Goal: Task Accomplishment & Management: Manage account settings

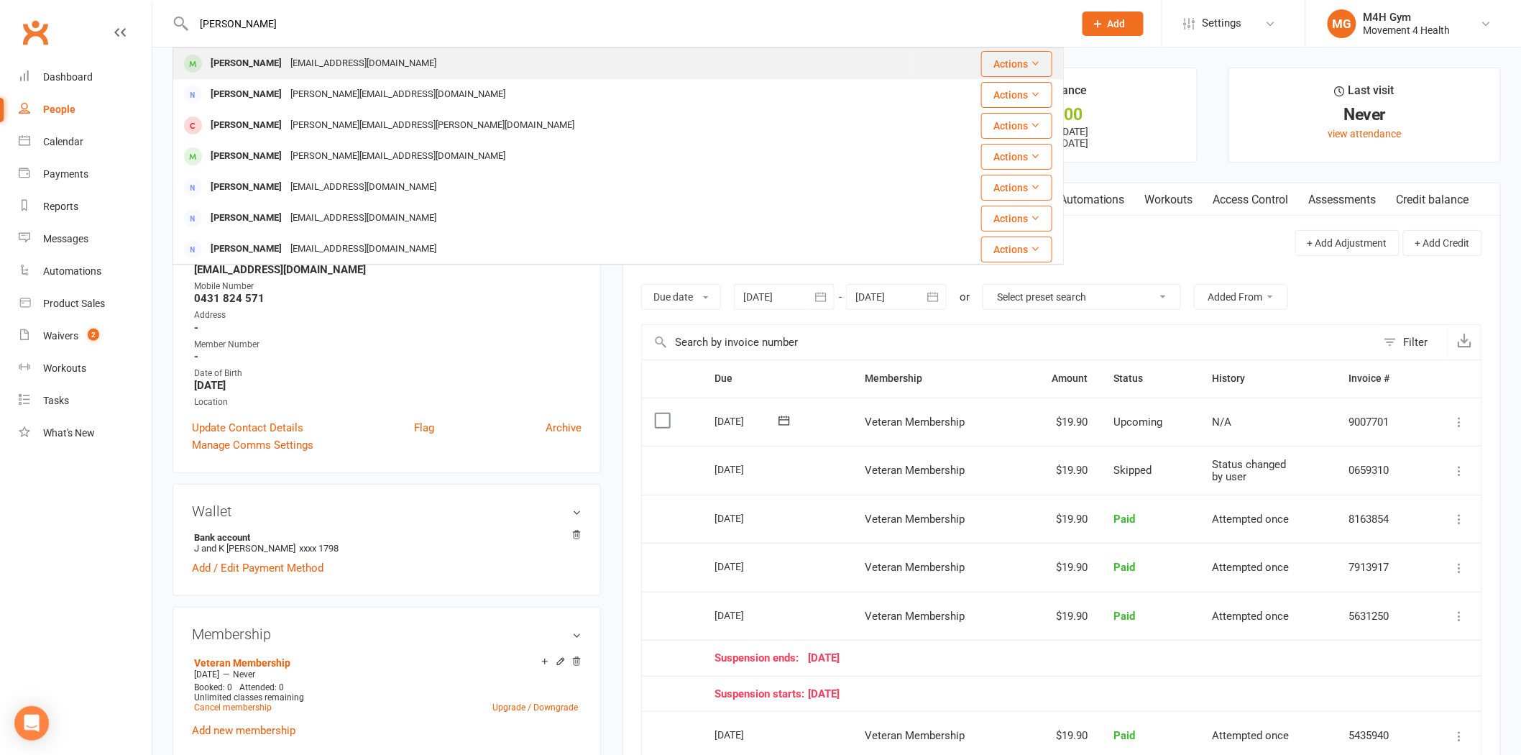
type input "[PERSON_NAME]"
click at [296, 67] on div "[EMAIL_ADDRESS][DOMAIN_NAME]" at bounding box center [363, 63] width 155 height 21
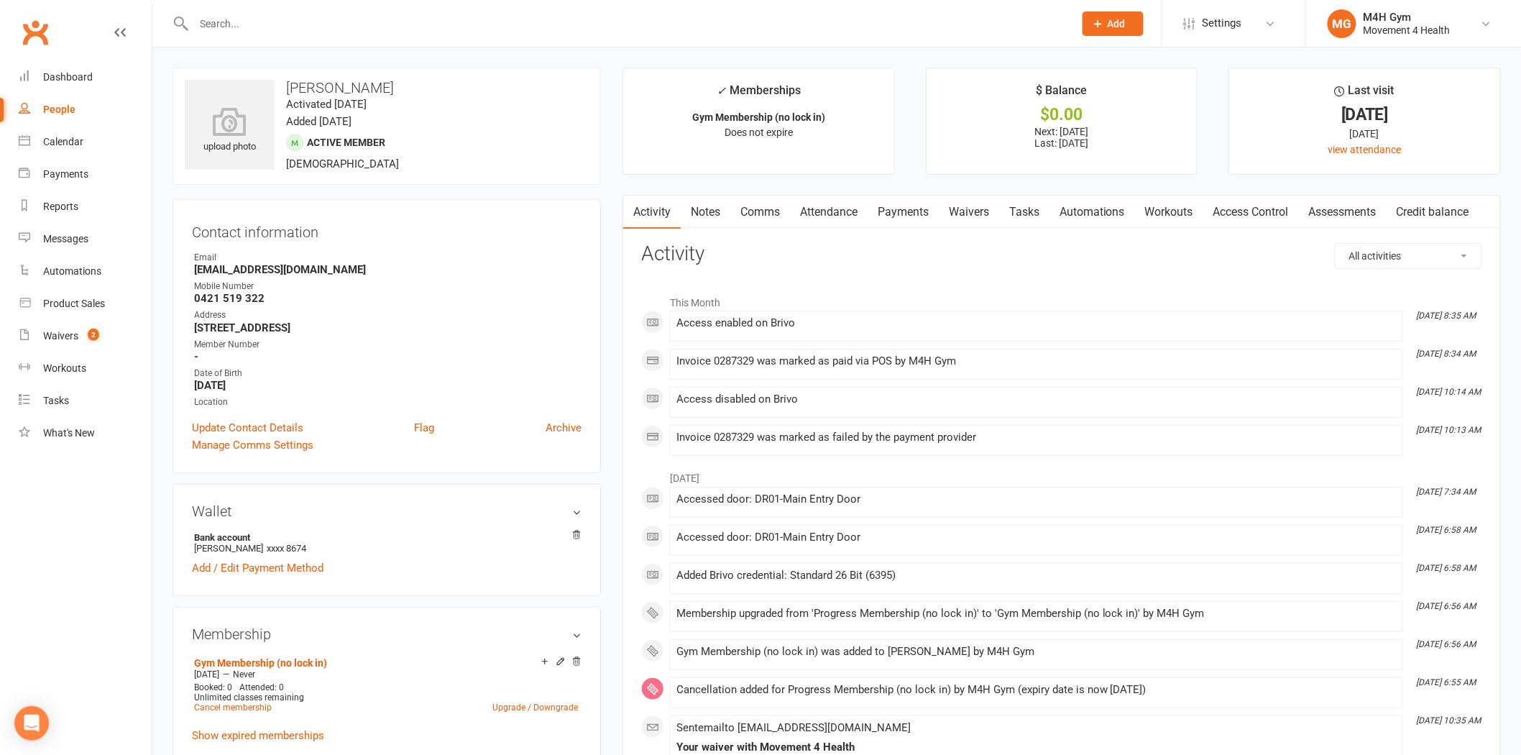
click at [909, 220] on link "Payments" at bounding box center [903, 212] width 71 height 33
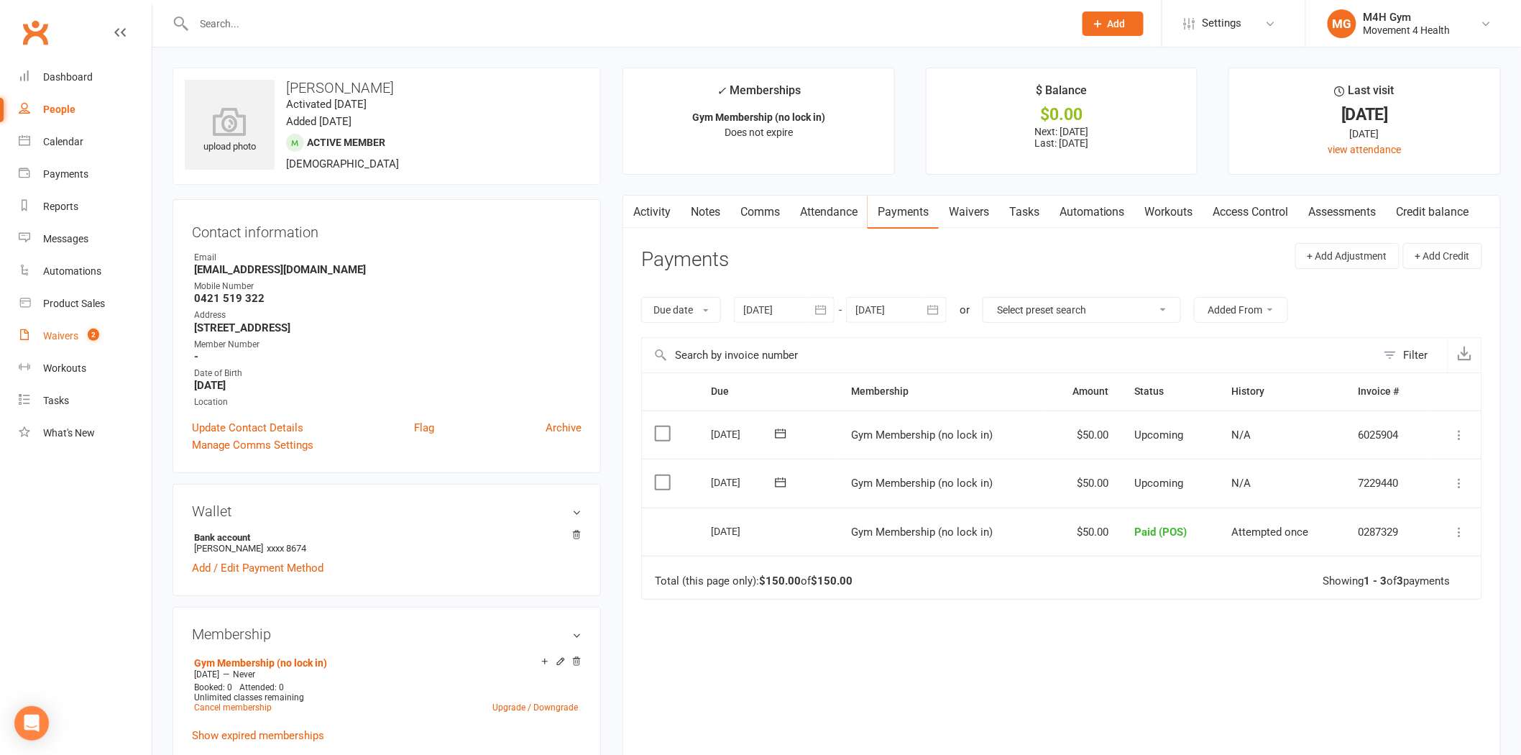
click at [68, 339] on div "Waivers" at bounding box center [60, 336] width 35 height 12
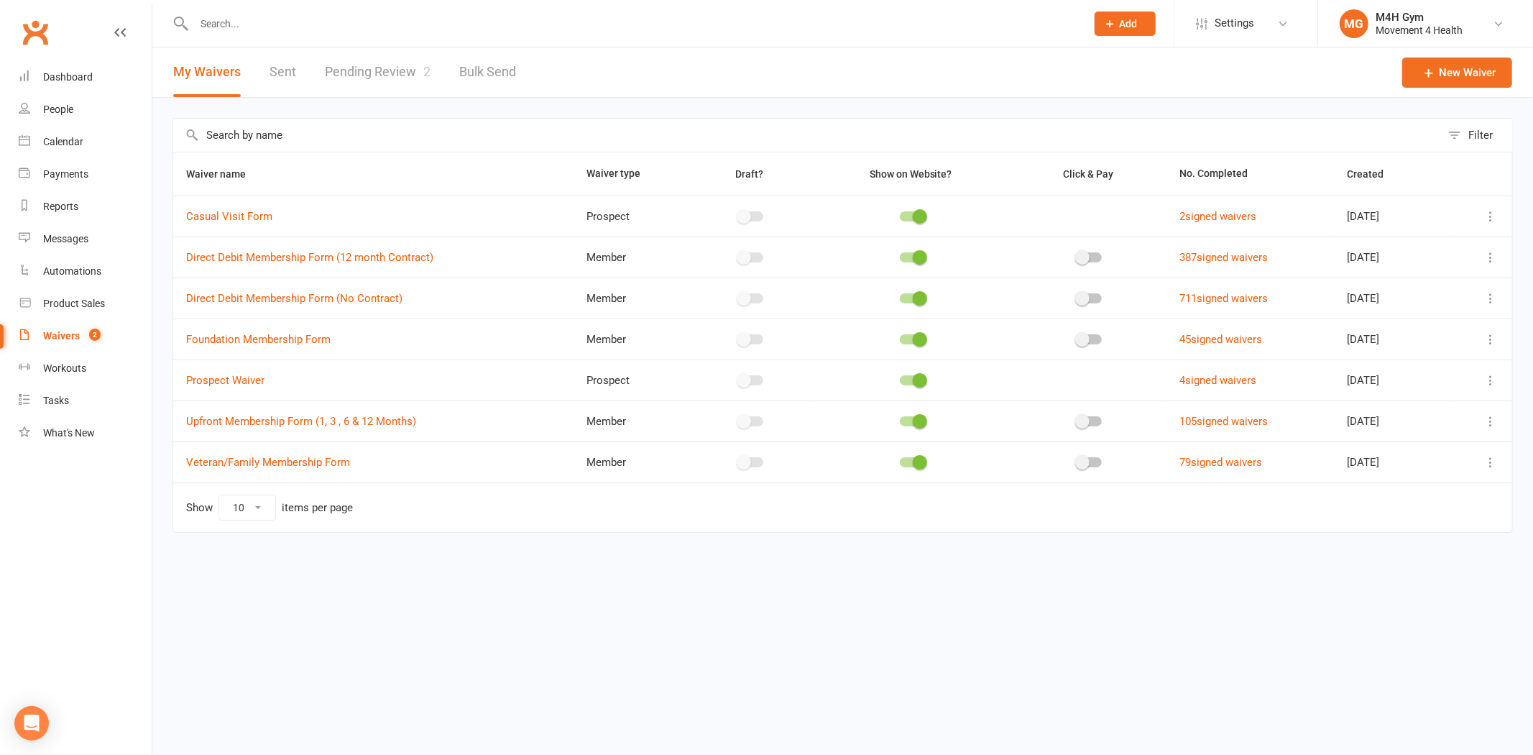
click at [1493, 299] on icon at bounding box center [1491, 298] width 14 height 14
click at [1414, 392] on link "Copy external link to clipboard" at bounding box center [1414, 384] width 169 height 29
click at [359, 68] on link "Pending Review 2" at bounding box center [378, 72] width 106 height 50
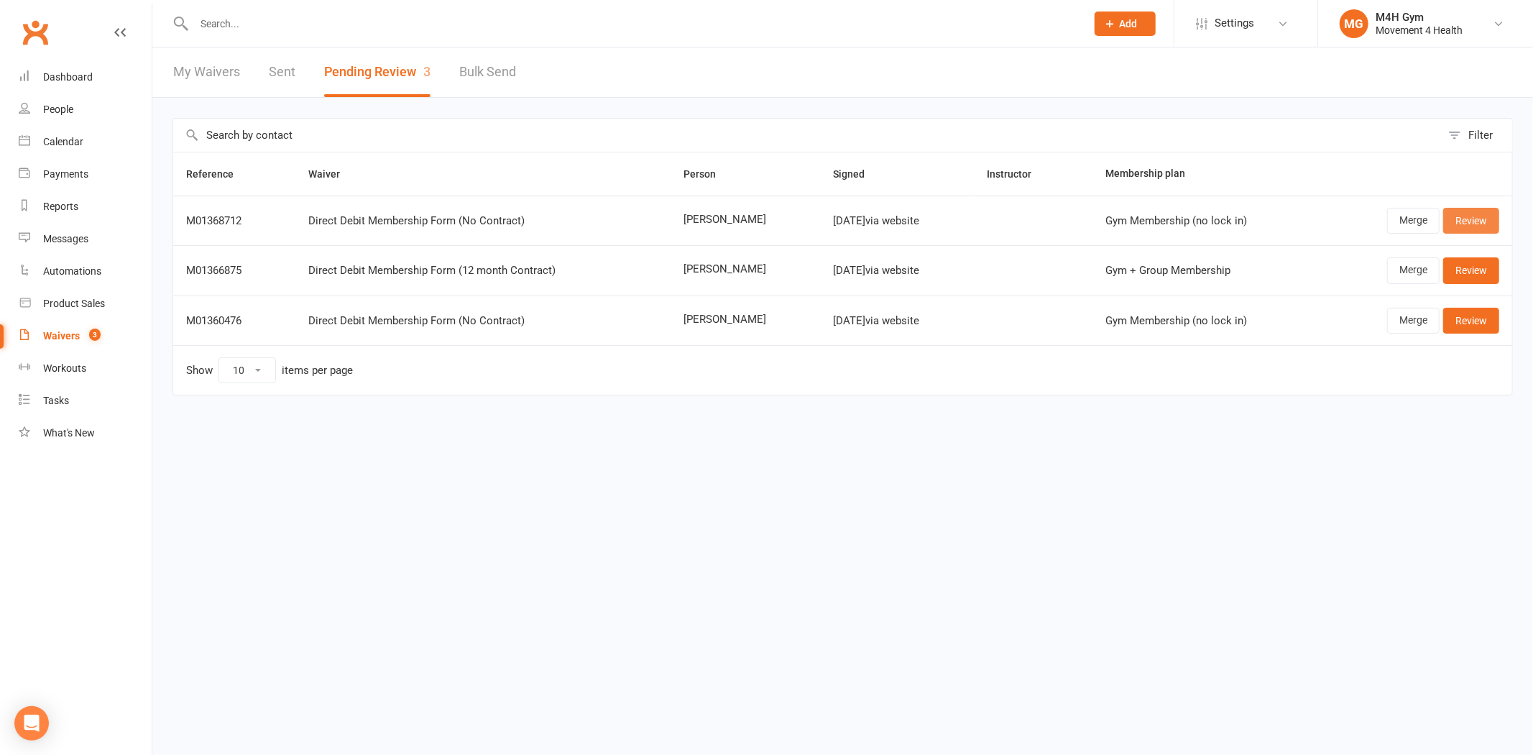
click at [1472, 213] on link "Review" at bounding box center [1472, 221] width 56 height 26
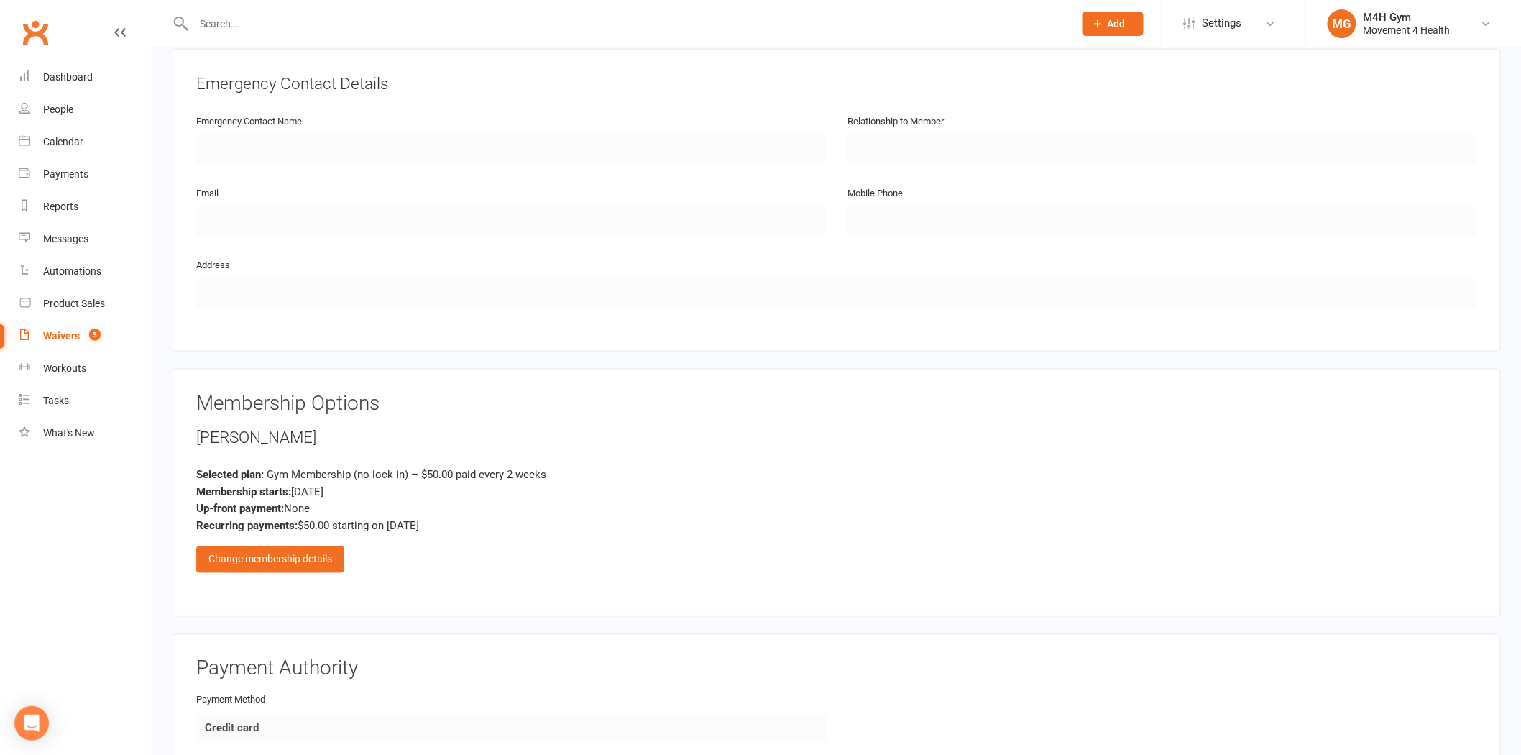
scroll to position [878, 0]
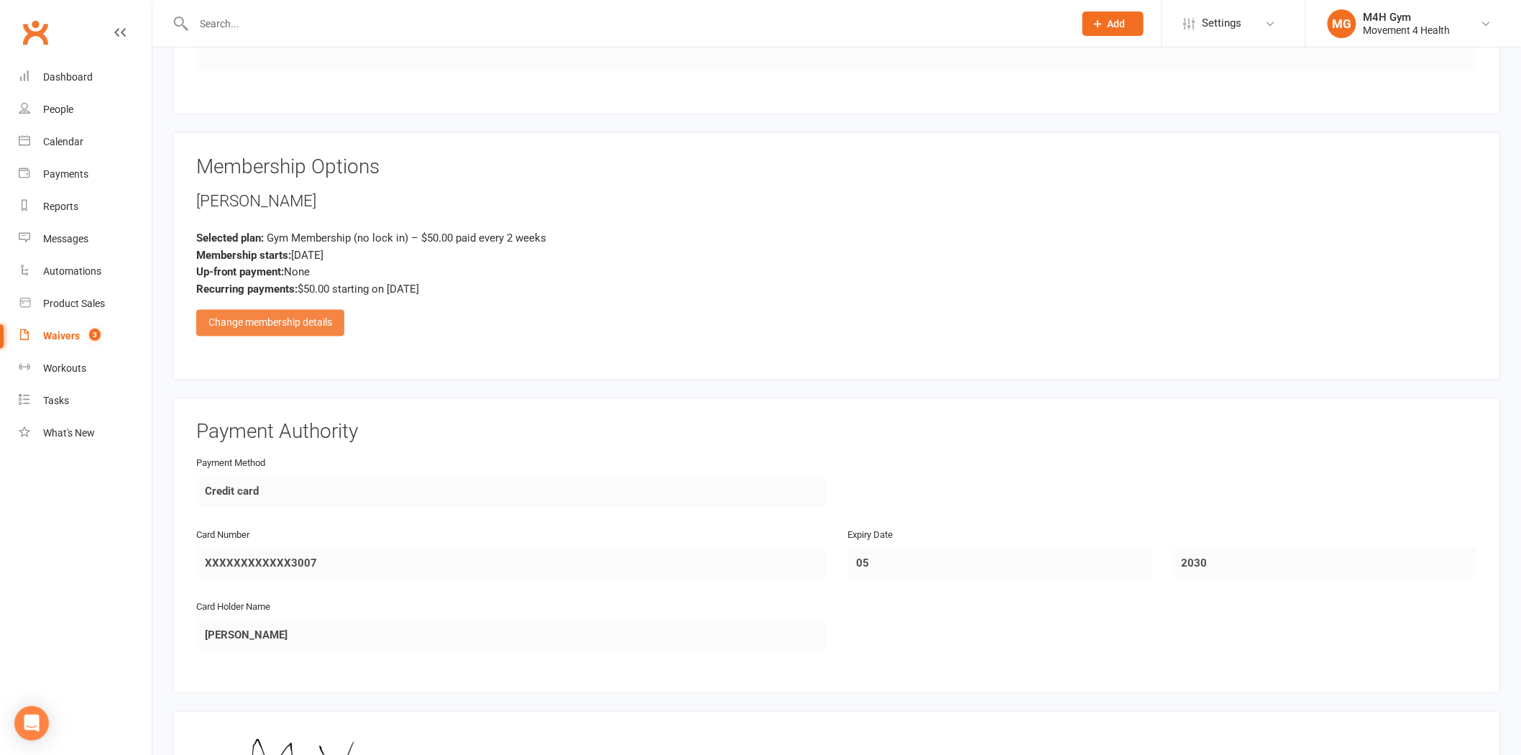
click at [309, 311] on div "Change membership details" at bounding box center [270, 323] width 148 height 26
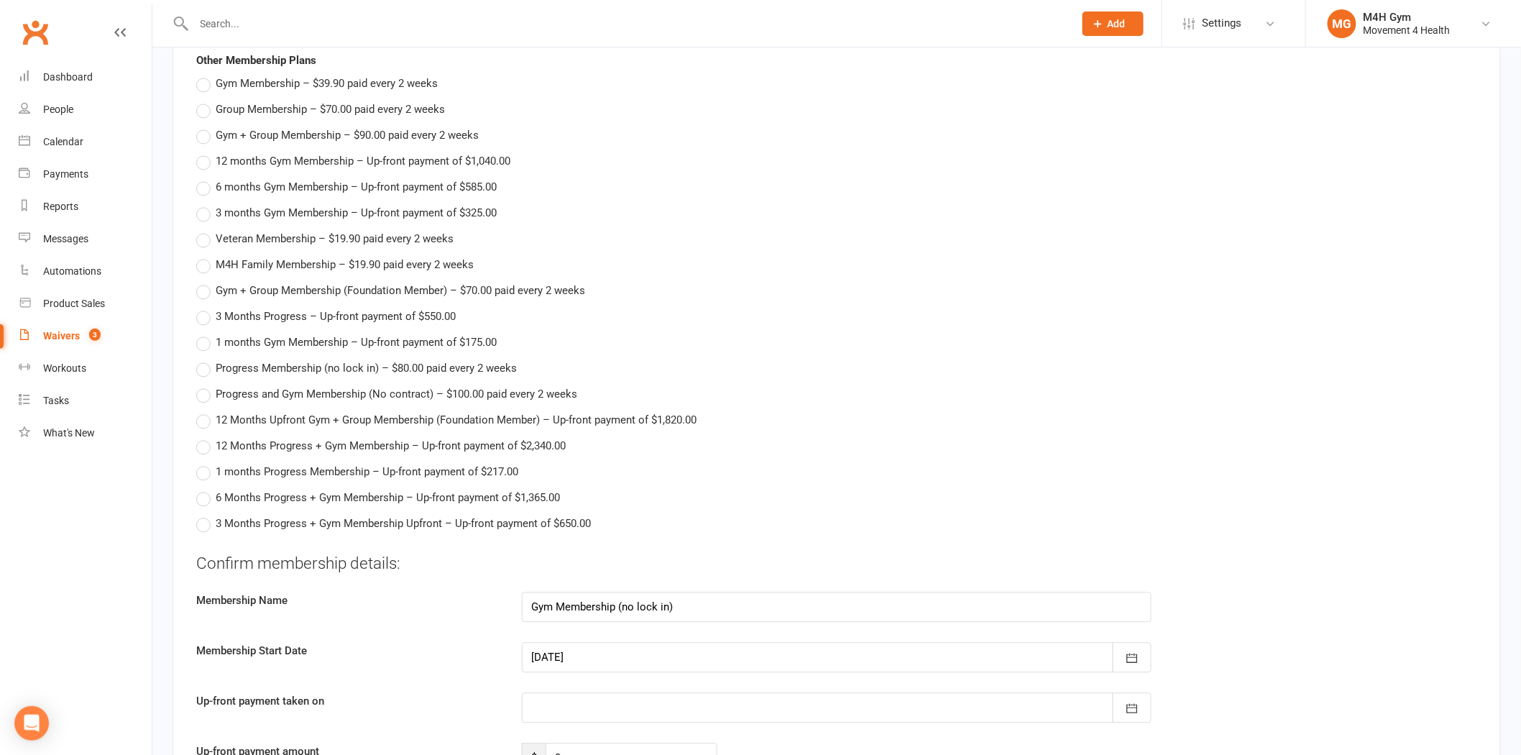
scroll to position [1198, 0]
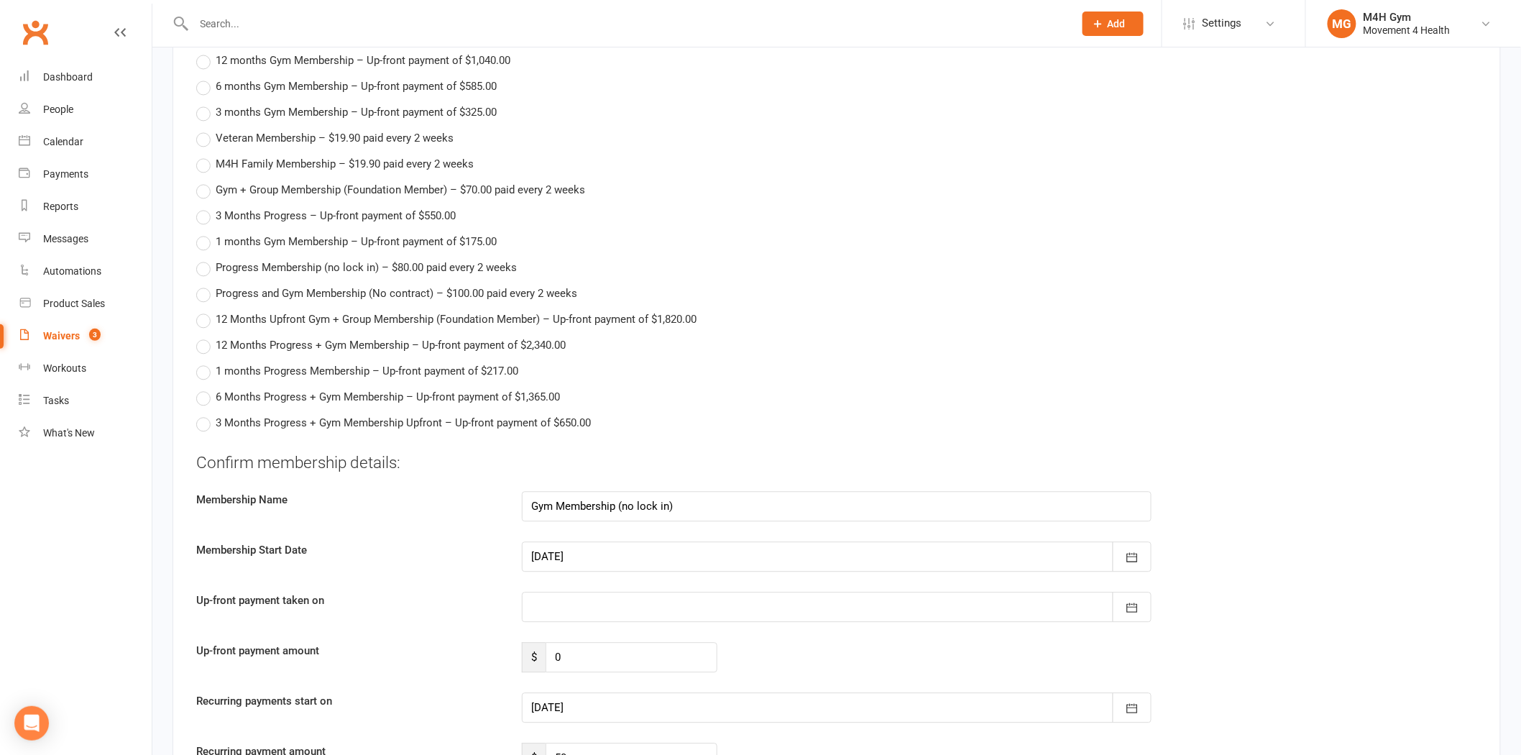
click at [600, 556] on div at bounding box center [837, 556] width 630 height 30
click at [612, 513] on button "13" at bounding box center [612, 526] width 30 height 26
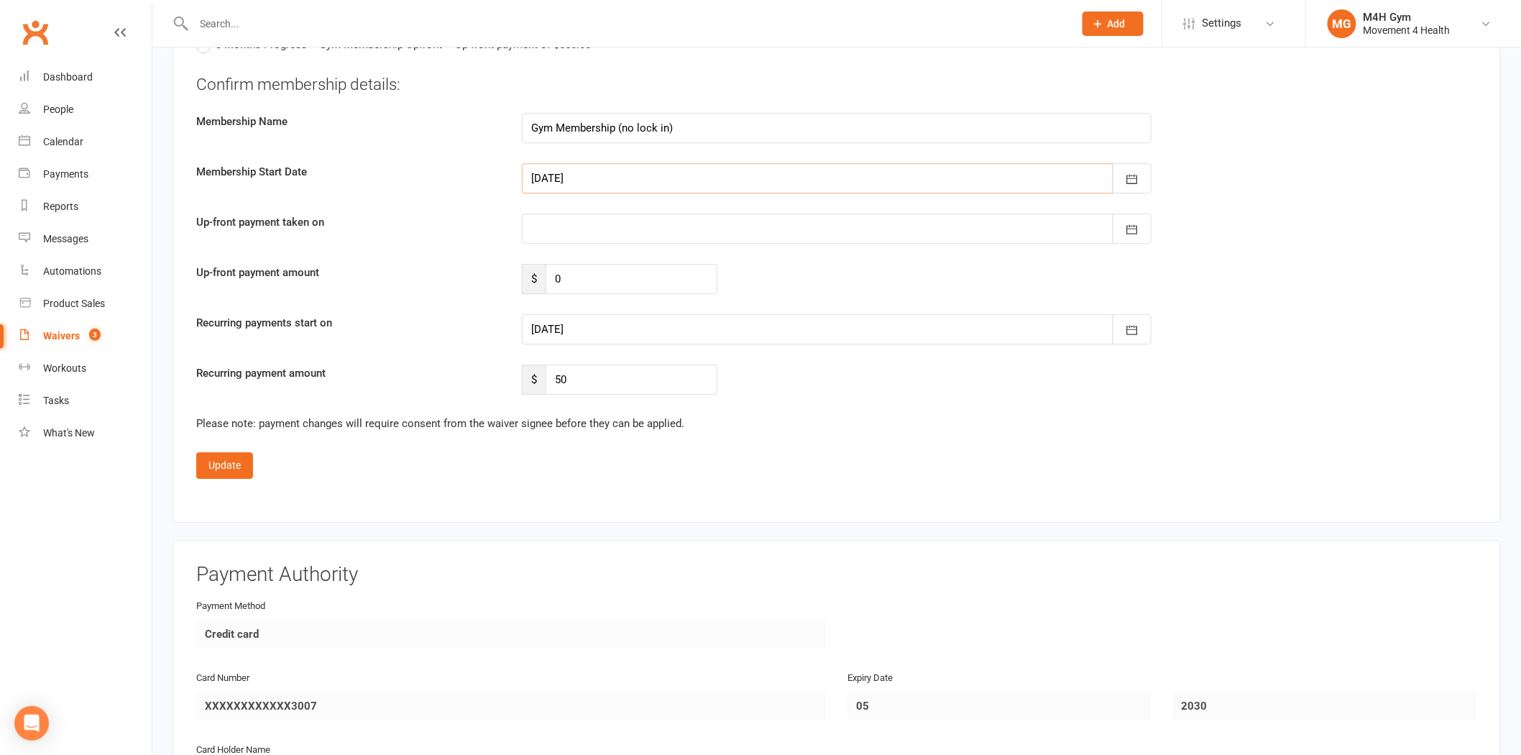
scroll to position [1597, 0]
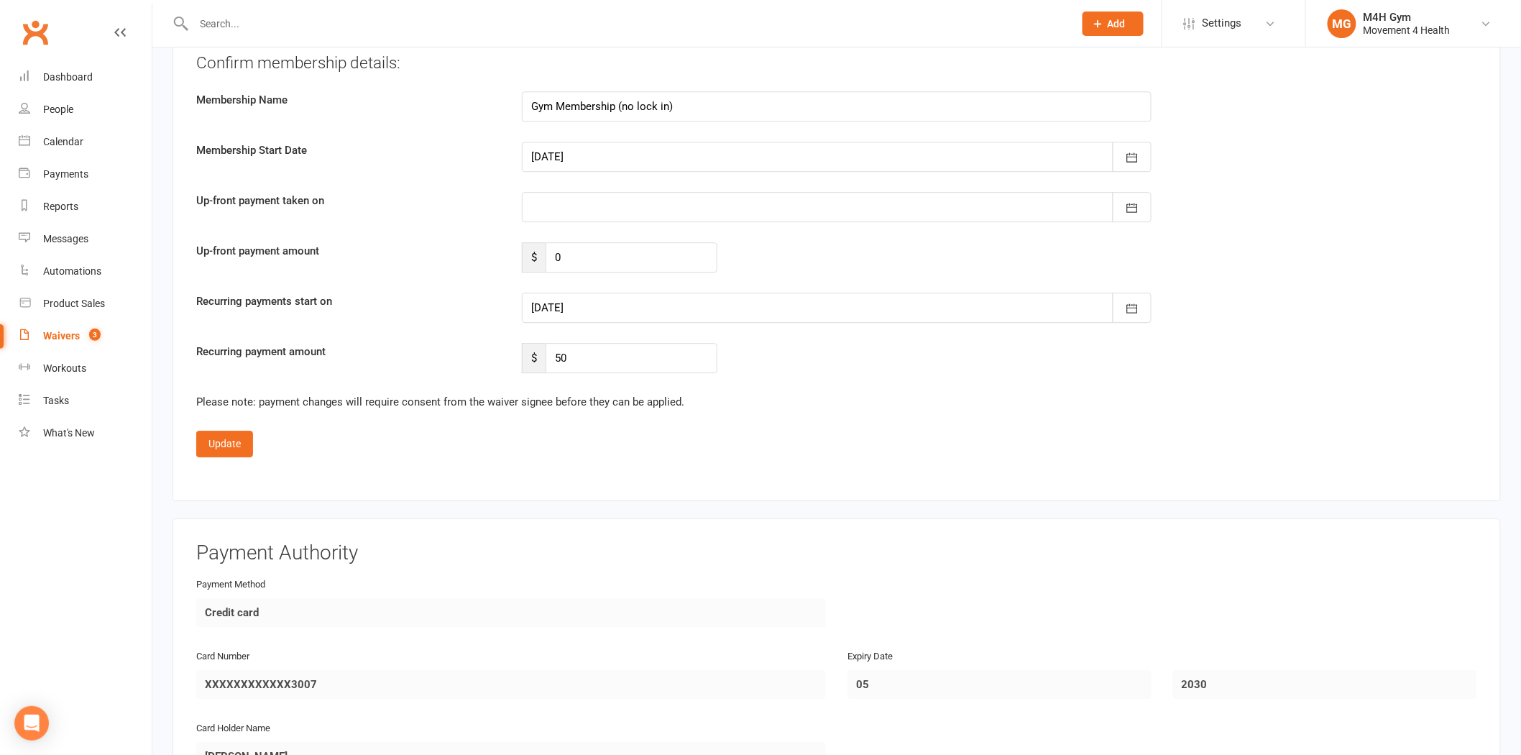
click at [597, 298] on div at bounding box center [837, 308] width 630 height 30
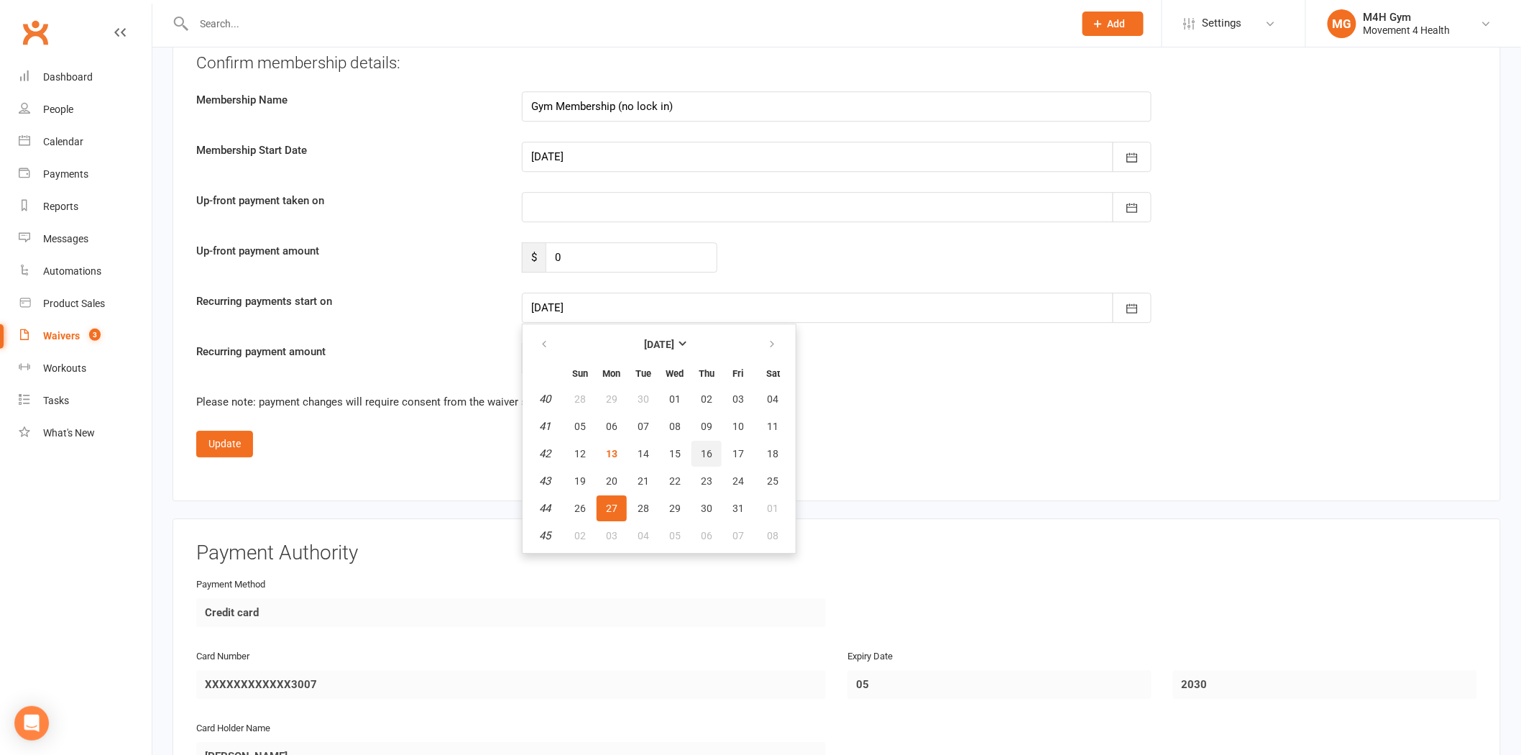
click at [701, 448] on span "16" at bounding box center [707, 454] width 12 height 12
type input "[DATE]"
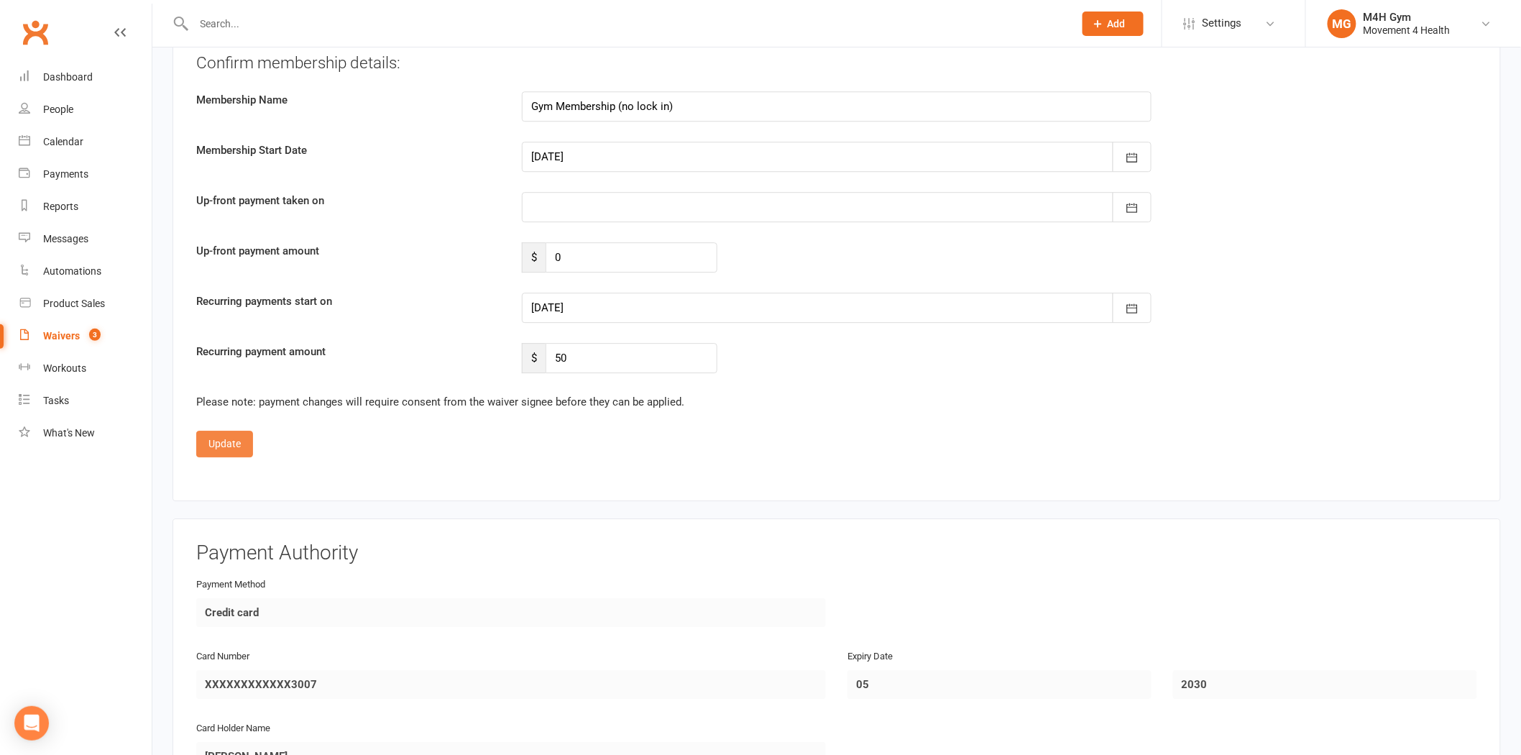
click at [244, 433] on button "Update" at bounding box center [224, 444] width 57 height 26
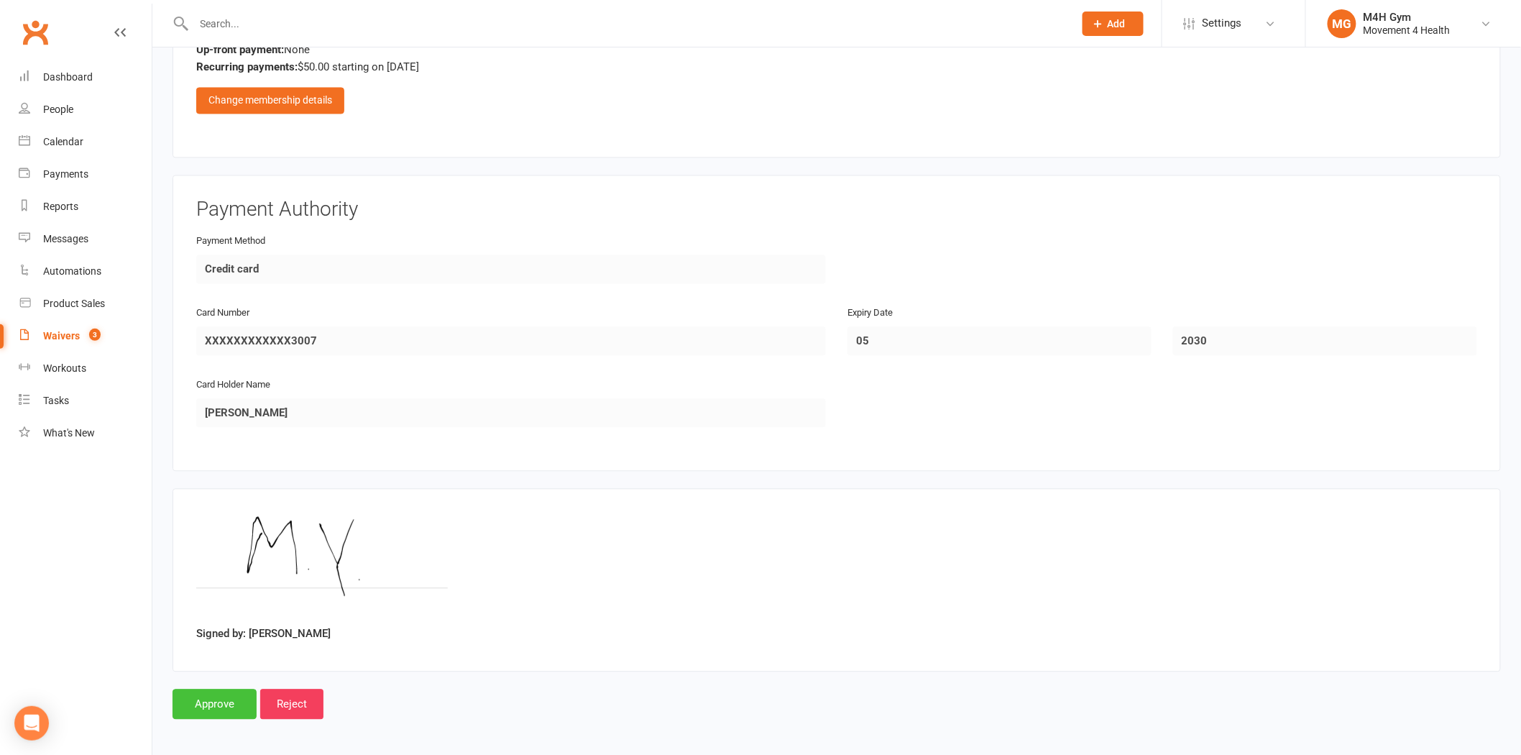
click at [189, 702] on input "Approve" at bounding box center [215, 704] width 84 height 30
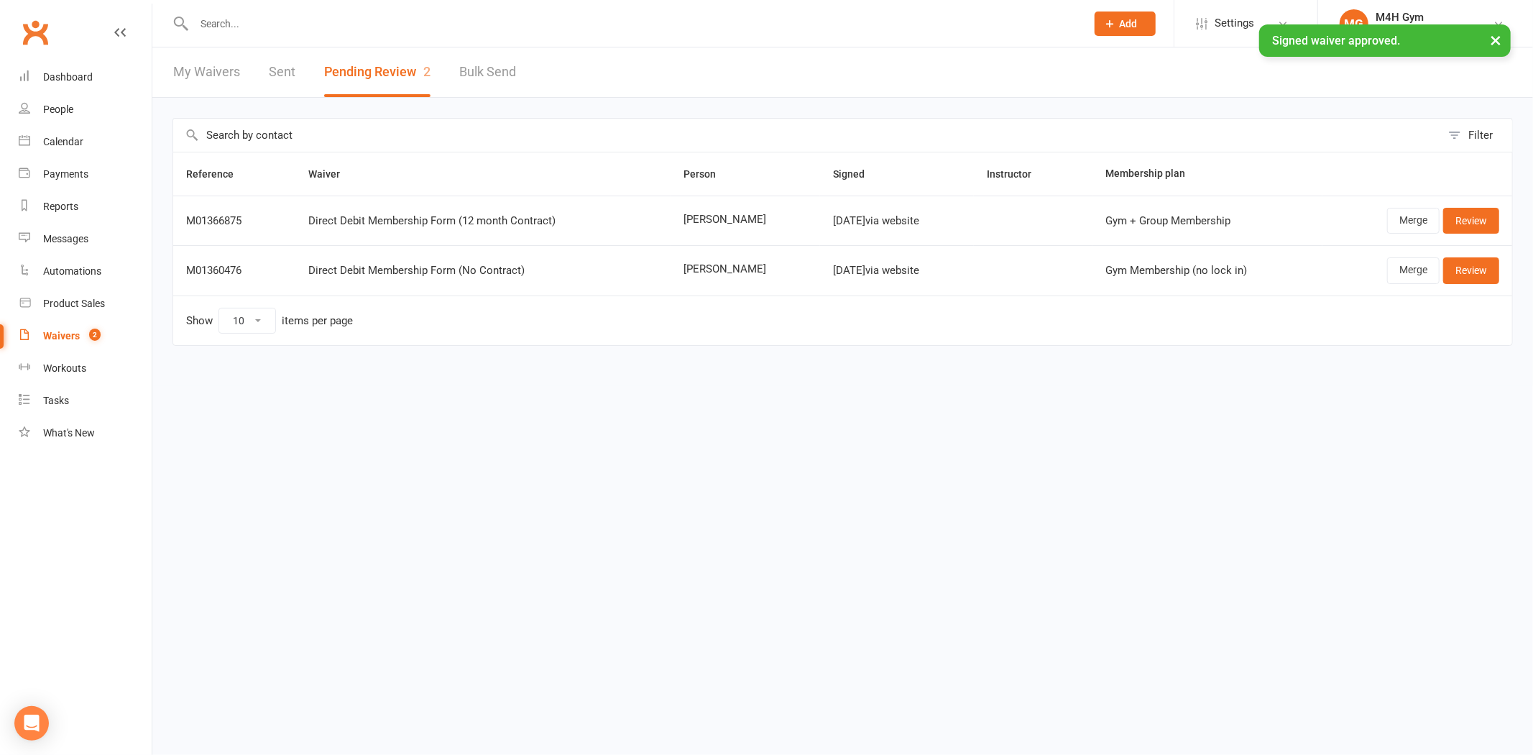
click at [242, 23] on input "text" at bounding box center [633, 24] width 886 height 20
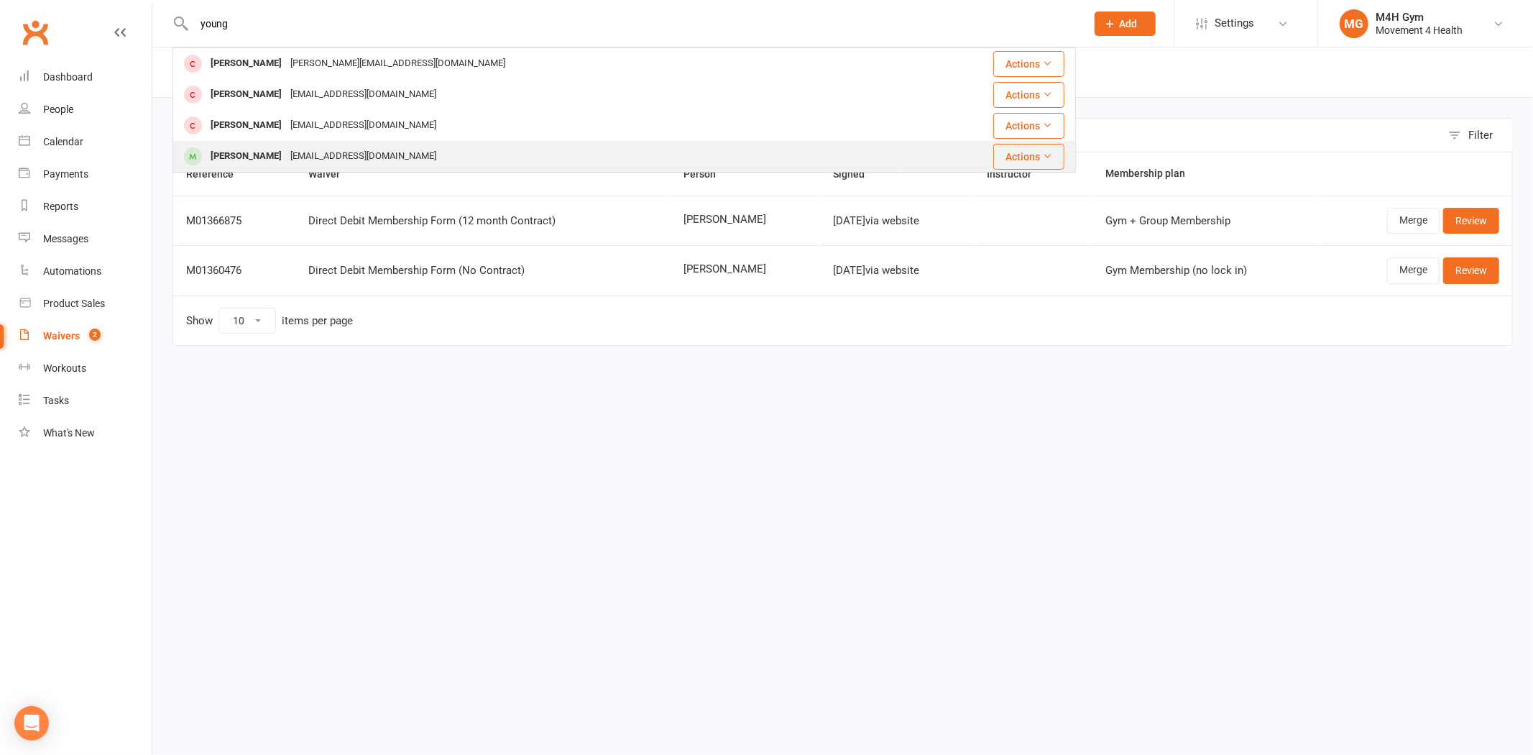
type input "young"
click at [295, 158] on div "[EMAIL_ADDRESS][DOMAIN_NAME]" at bounding box center [363, 156] width 155 height 21
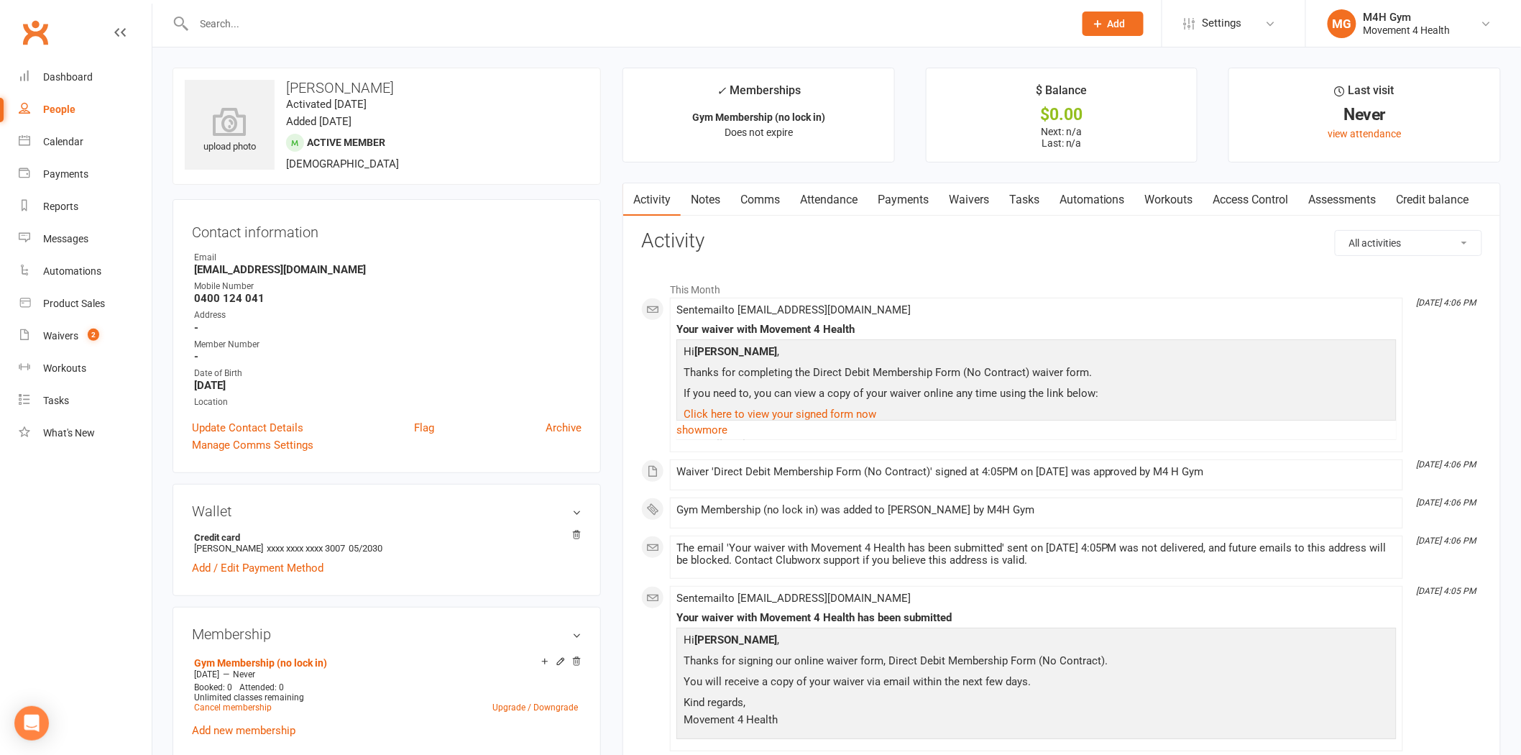
click at [1244, 202] on link "Access Control" at bounding box center [1251, 199] width 96 height 33
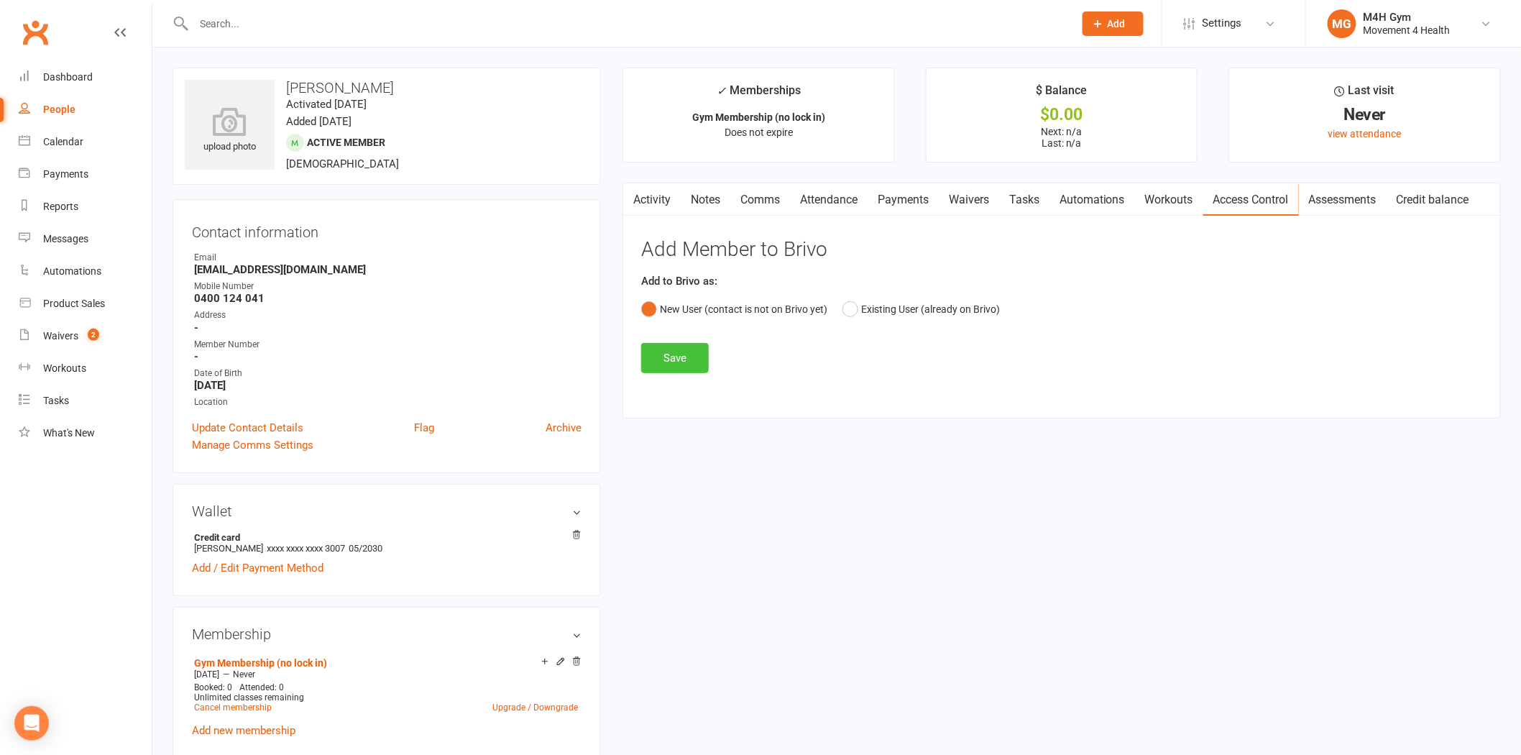
click at [691, 357] on button "Save" at bounding box center [675, 358] width 68 height 30
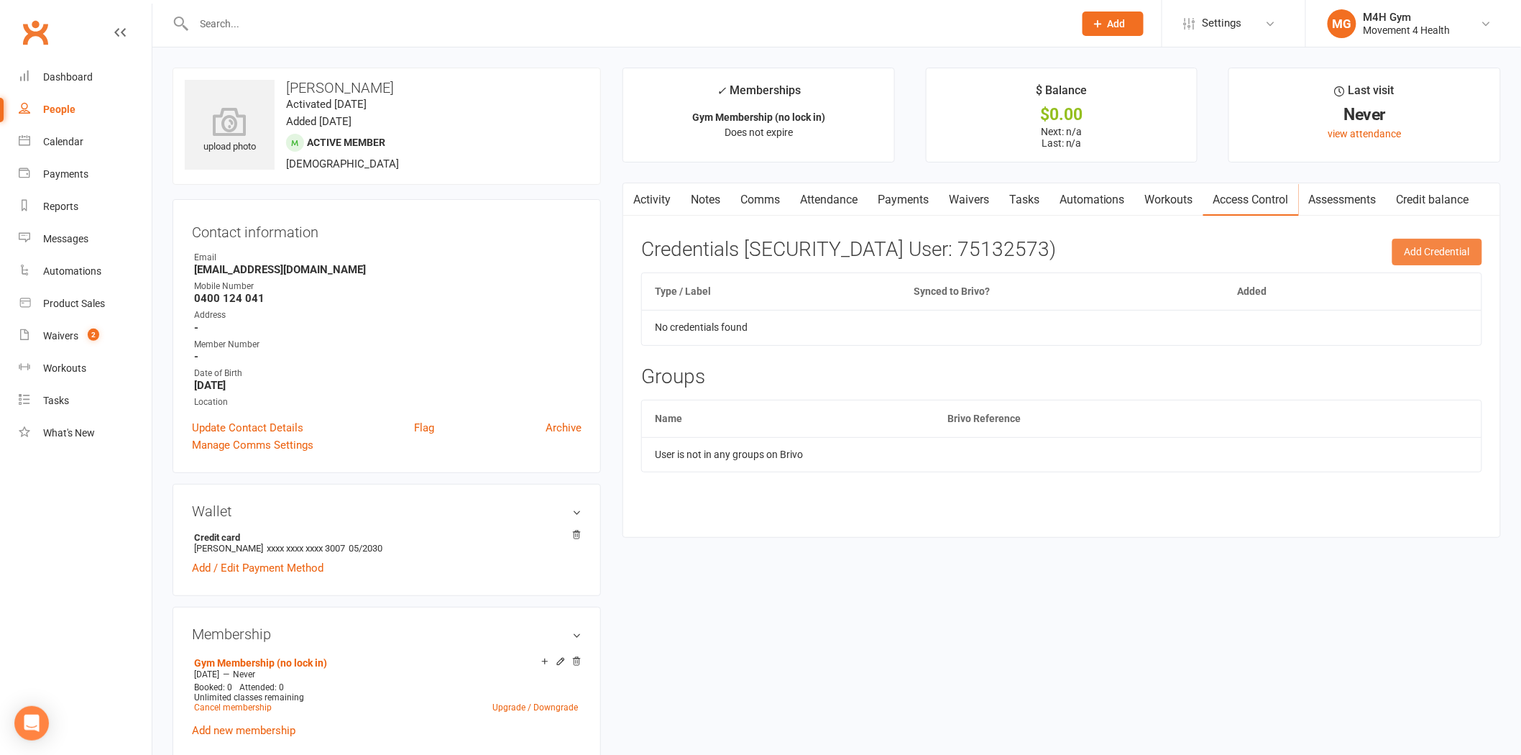
click at [1442, 250] on button "Add Credential" at bounding box center [1437, 252] width 90 height 26
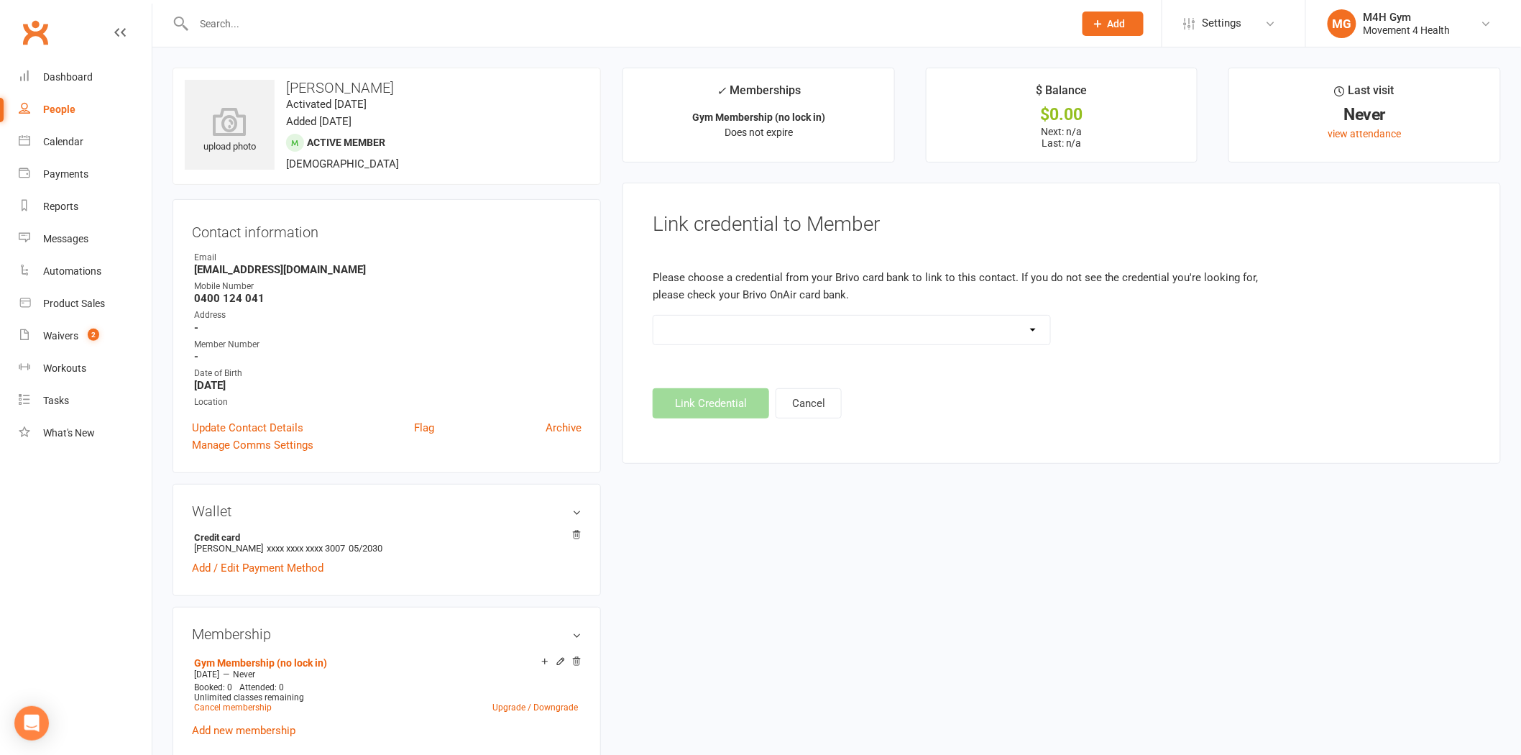
click at [825, 334] on select "Standard 26 Bit (03461) Standard 26 Bit (101) Standard 26 Bit (10101) Standard …" at bounding box center [851, 330] width 397 height 29
select select "664"
click at [653, 316] on select "Standard 26 Bit (03461) Standard 26 Bit (101) Standard 26 Bit (10101) Standard …" at bounding box center [851, 330] width 397 height 29
click at [701, 415] on button "Link Credential" at bounding box center [711, 403] width 116 height 30
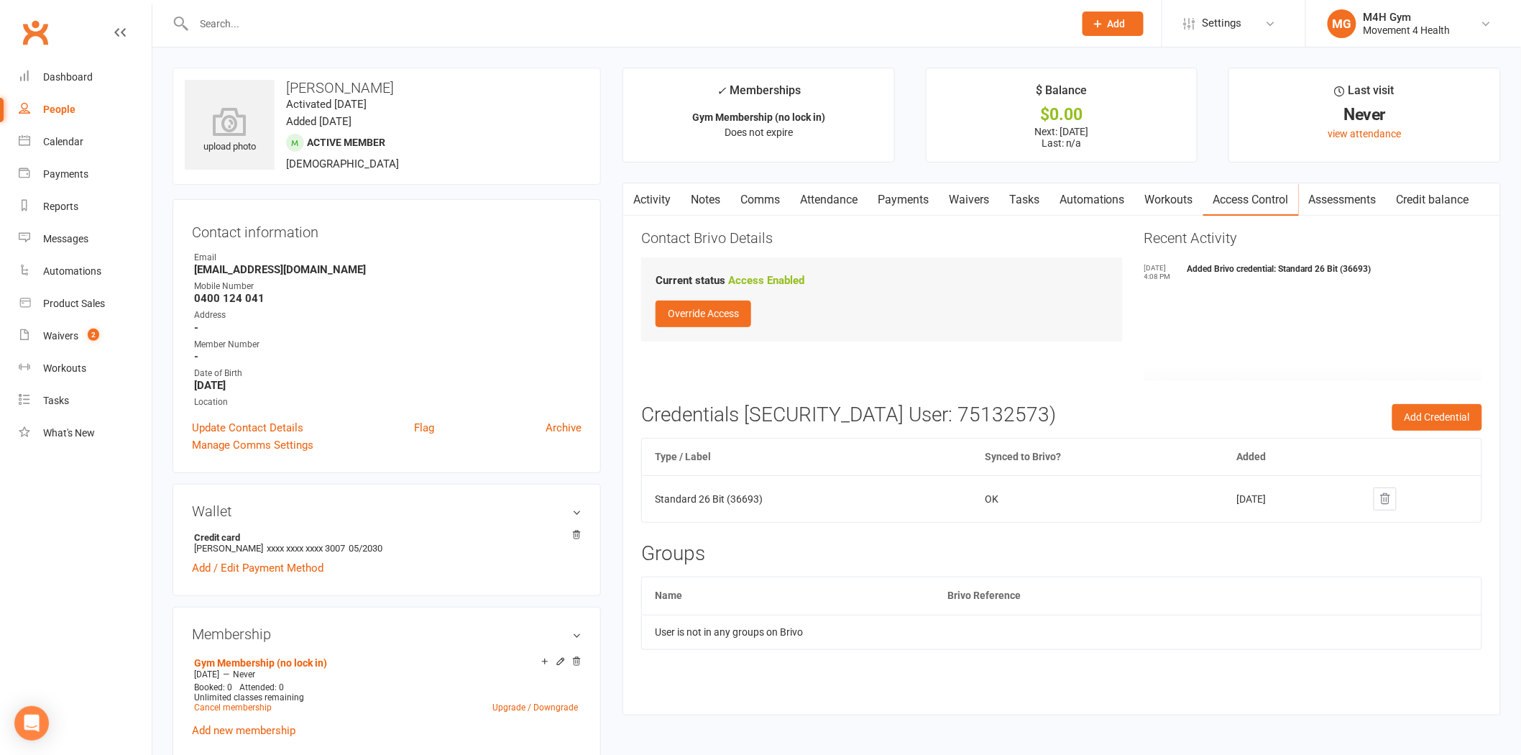
click at [653, 209] on link "Activity" at bounding box center [652, 199] width 58 height 33
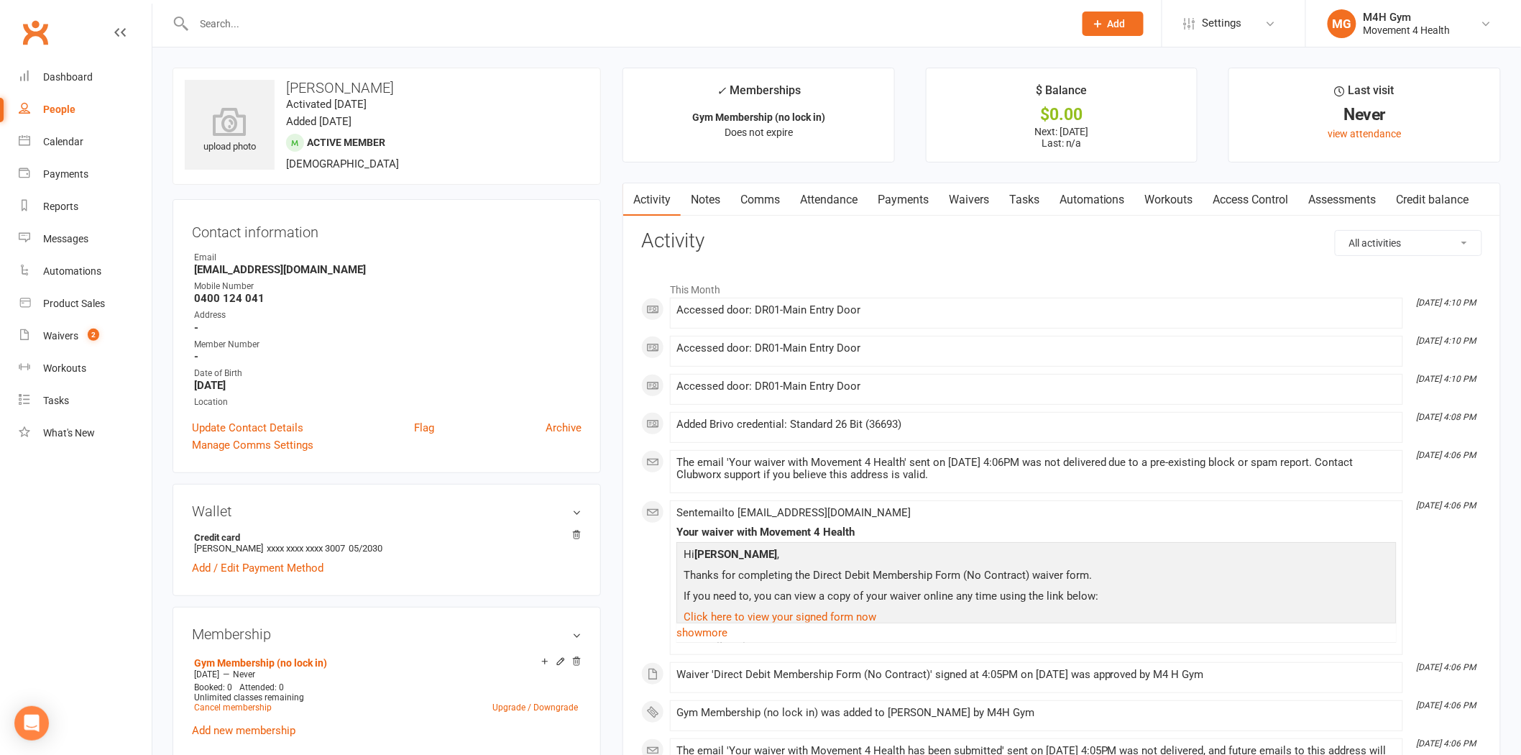
click at [267, 15] on input "text" at bounding box center [627, 24] width 874 height 20
paste input "[PERSON_NAME]"
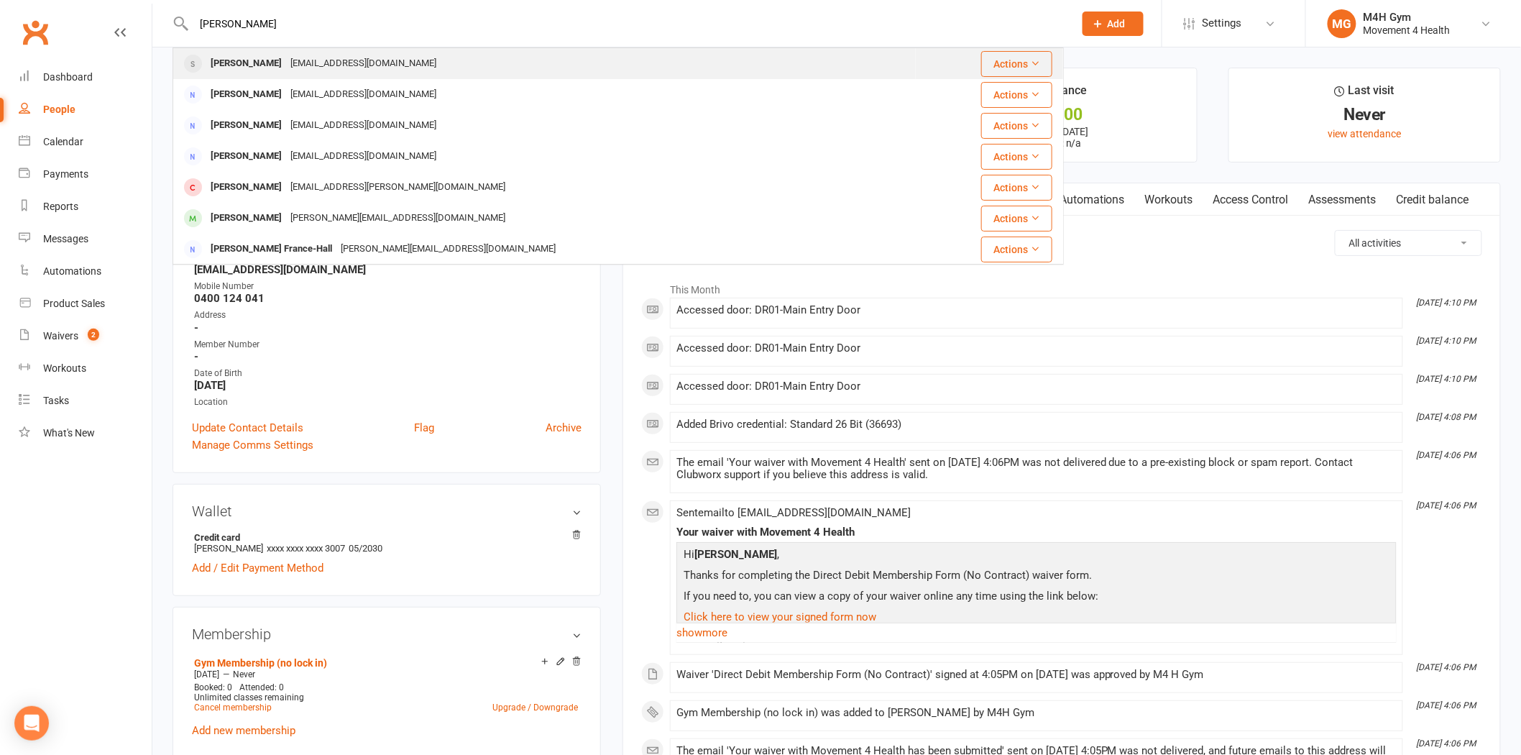
type input "[PERSON_NAME]"
click at [299, 60] on div "[EMAIL_ADDRESS][DOMAIN_NAME]" at bounding box center [363, 63] width 155 height 21
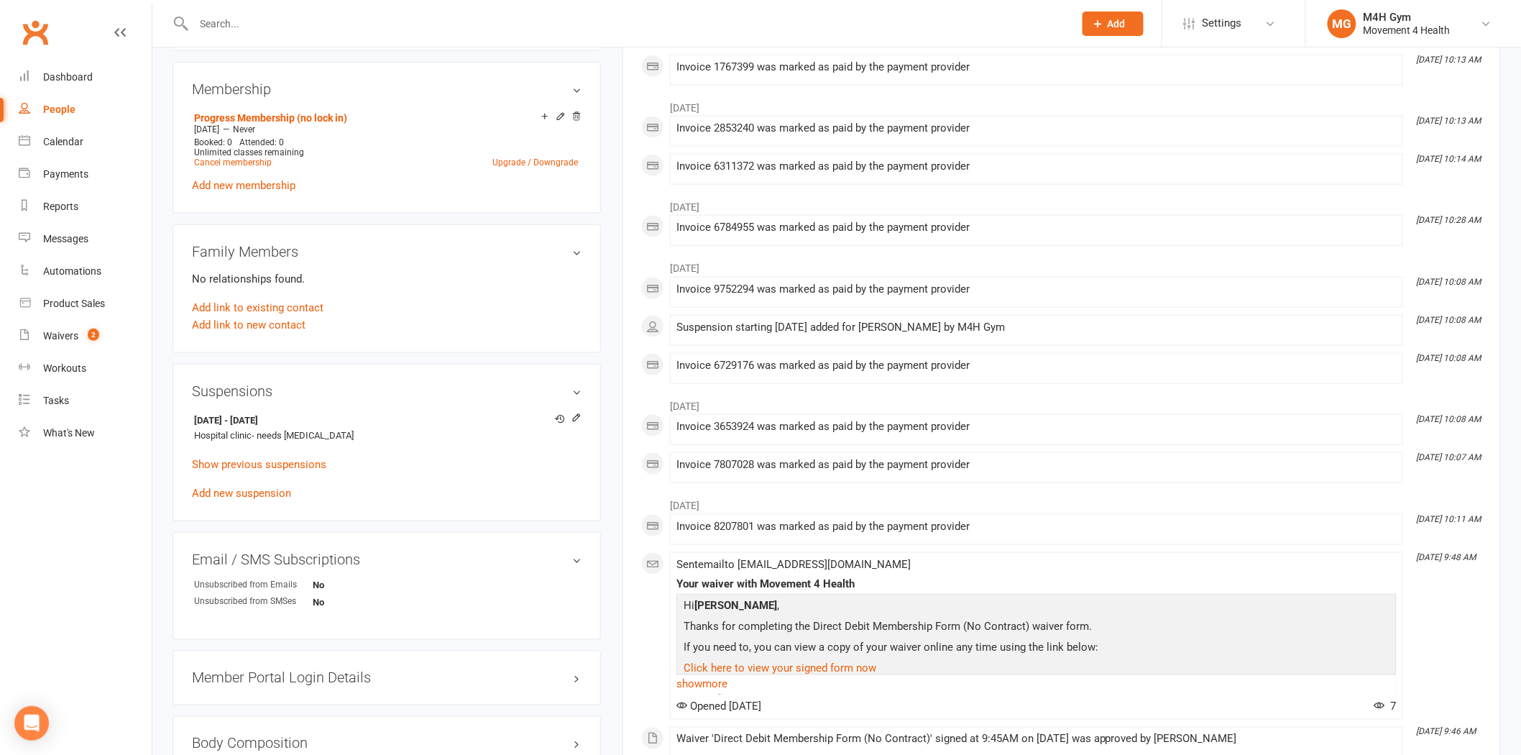
scroll to position [559, 0]
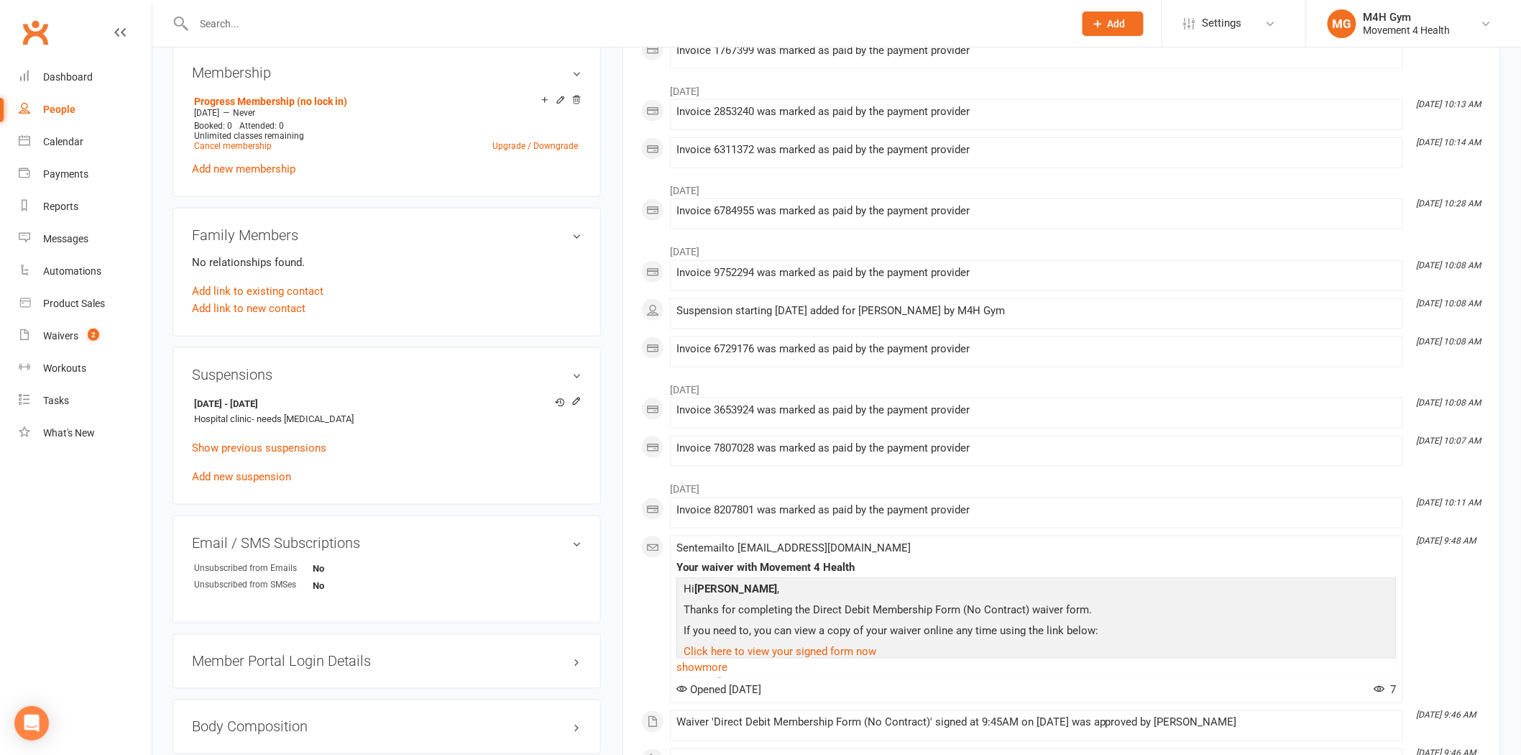
click at [205, 20] on input "text" at bounding box center [627, 24] width 874 height 20
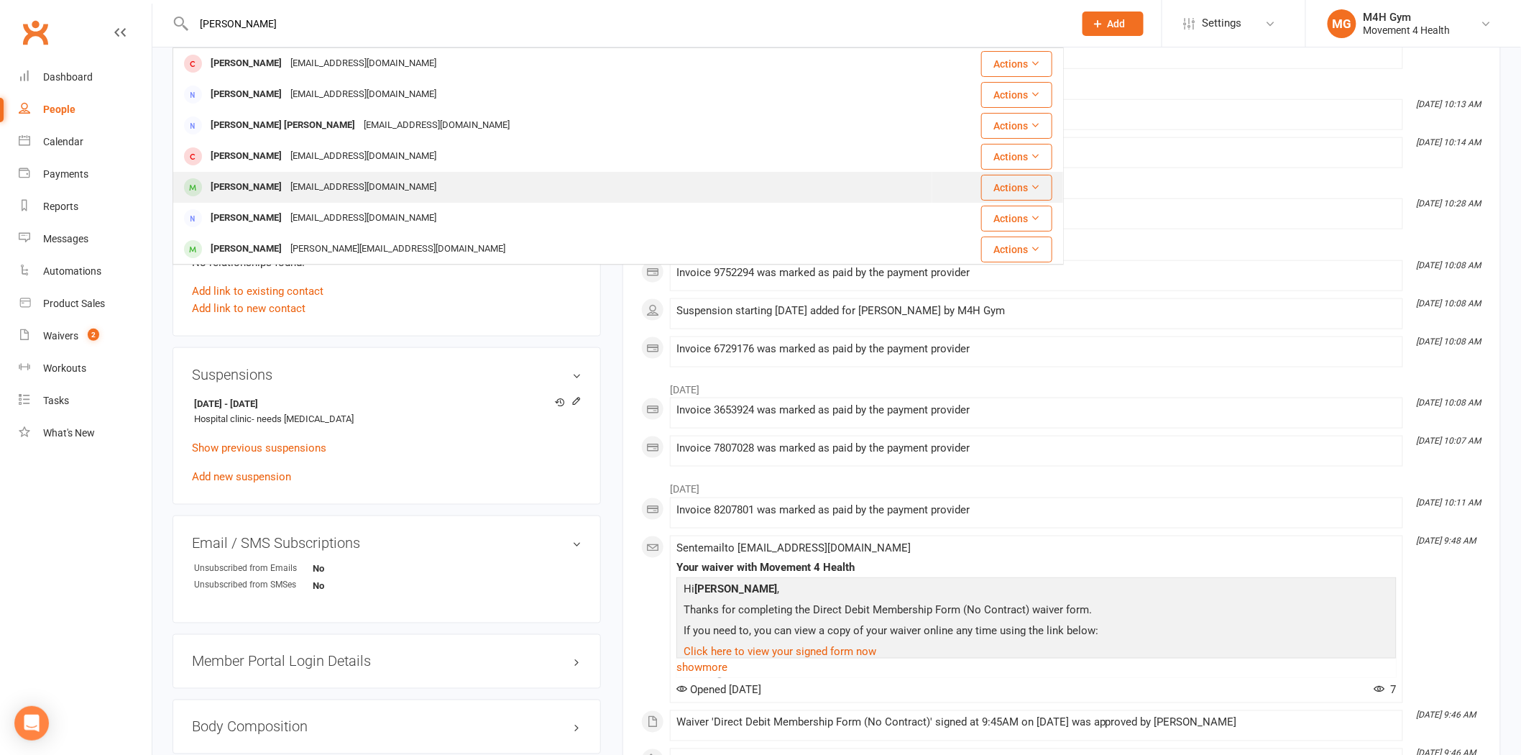
type input "[PERSON_NAME]"
click at [277, 191] on div "[PERSON_NAME]" at bounding box center [246, 187] width 80 height 21
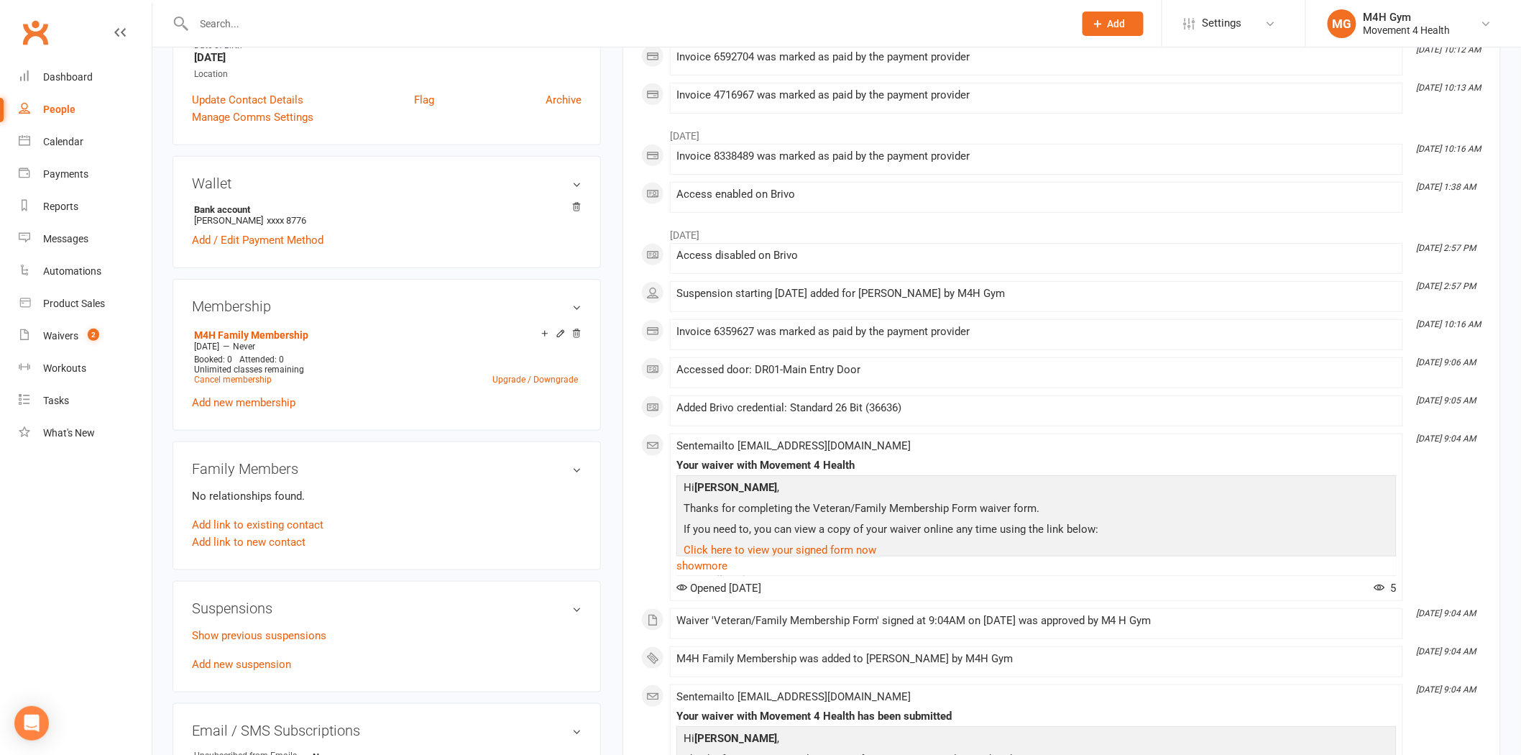
scroll to position [399, 0]
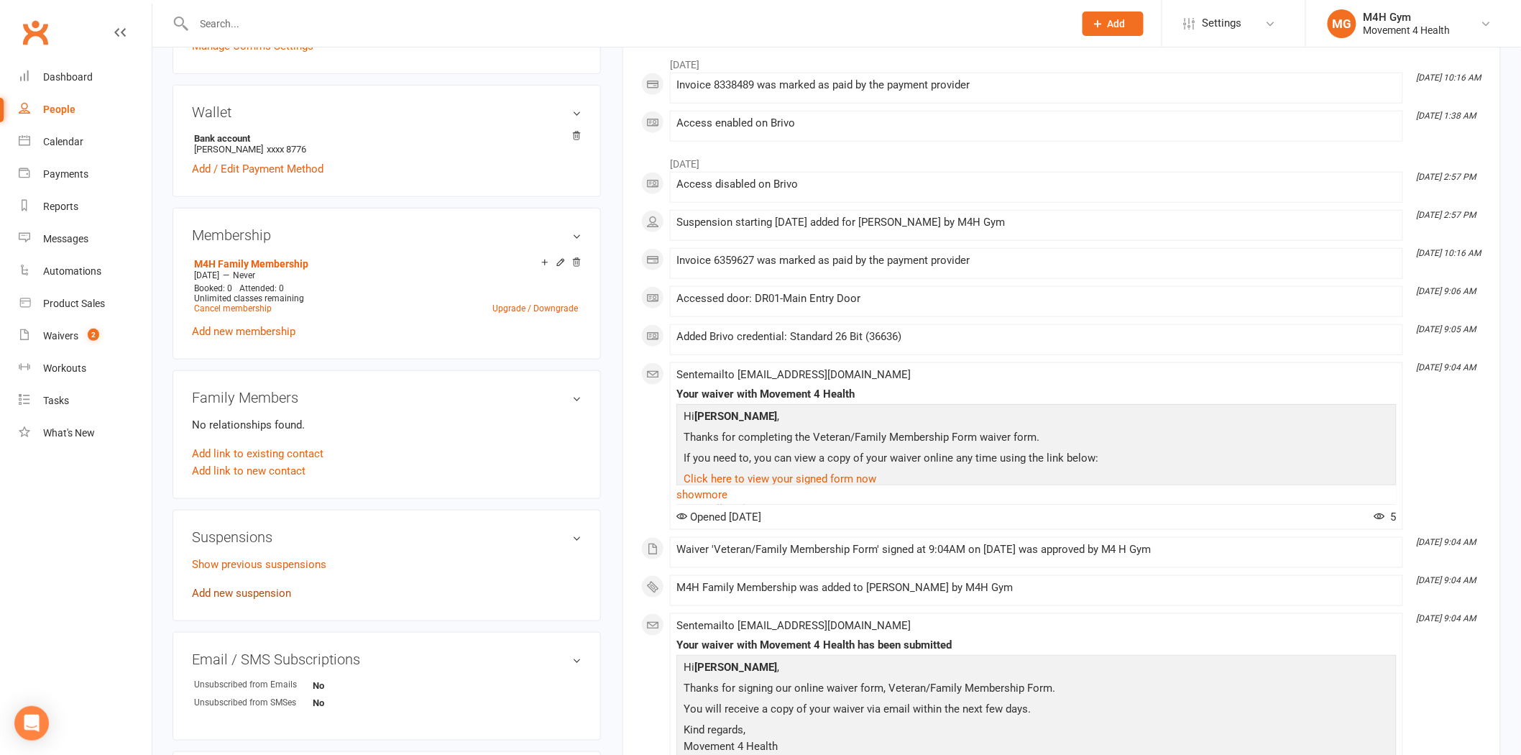
click at [232, 590] on link "Add new suspension" at bounding box center [241, 593] width 99 height 13
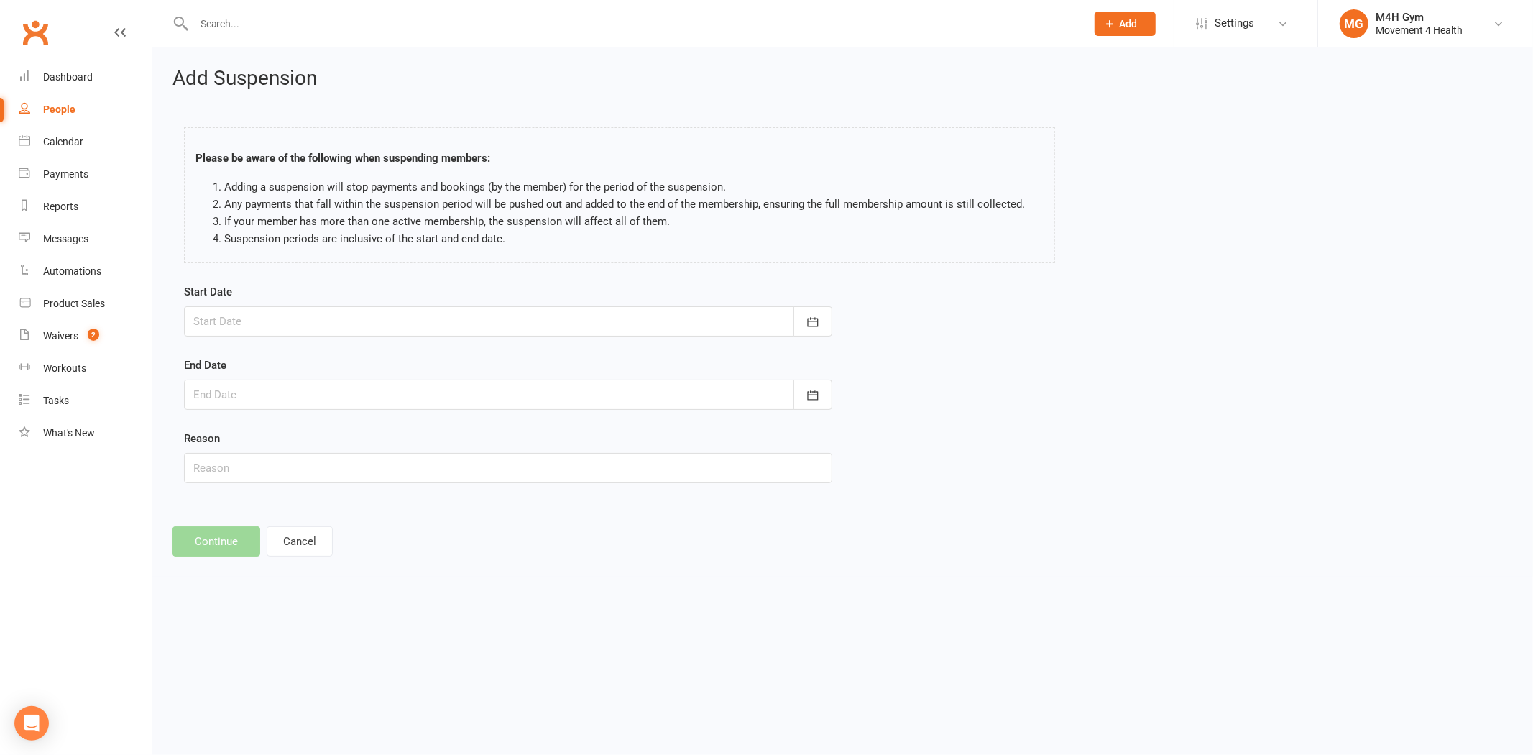
click at [329, 329] on div at bounding box center [508, 321] width 648 height 30
click at [263, 461] on button "13" at bounding box center [274, 467] width 30 height 26
type input "[DATE]"
click at [252, 381] on div at bounding box center [508, 395] width 648 height 30
click at [270, 610] on button "03" at bounding box center [274, 623] width 30 height 26
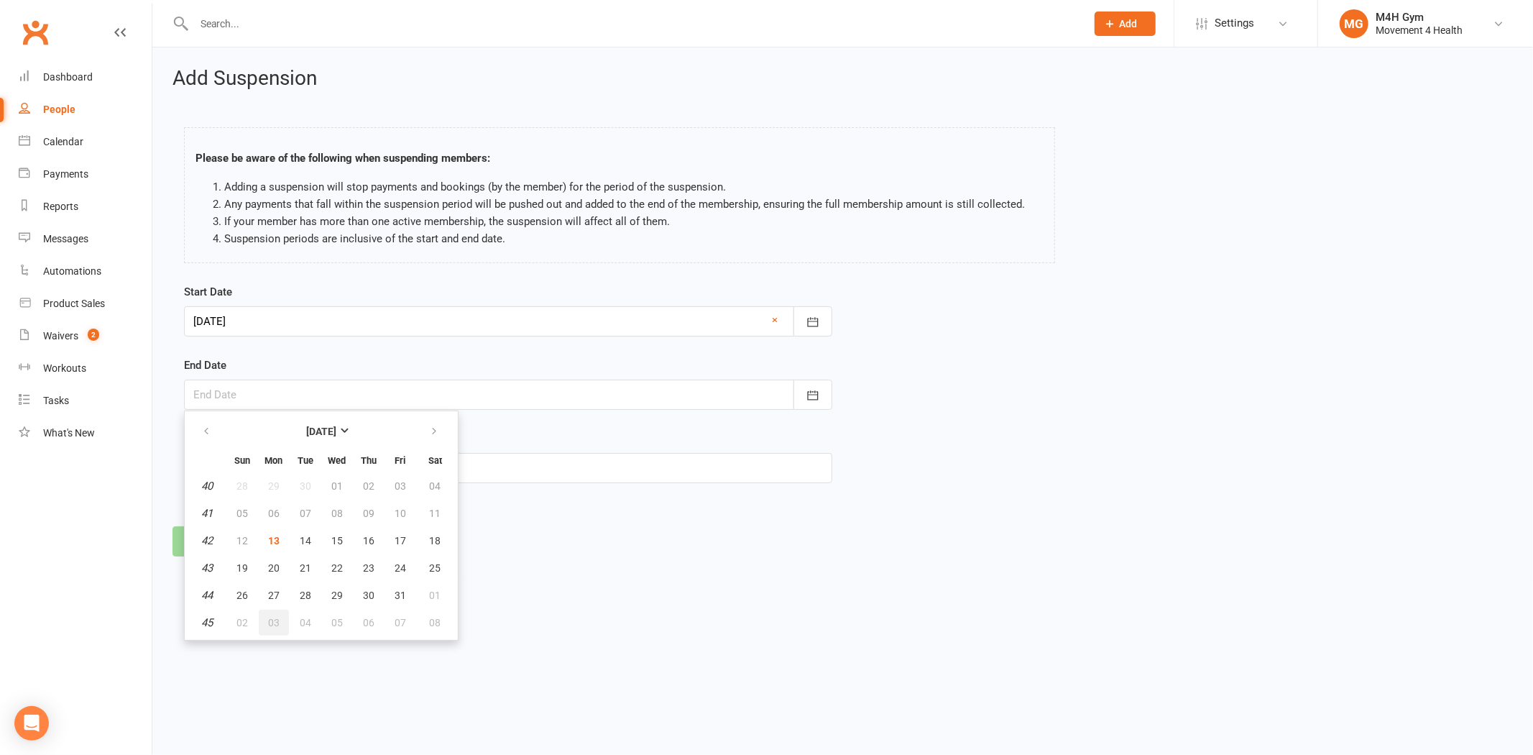
type input "[DATE]"
click at [272, 483] on div "Start Date [DATE] [DATE] Sun Mon Tue Wed Thu Fri Sat 40 28 29 30 01 02 03 04 41…" at bounding box center [508, 393] width 670 height 220
click at [272, 482] on input "text" at bounding box center [508, 468] width 648 height 30
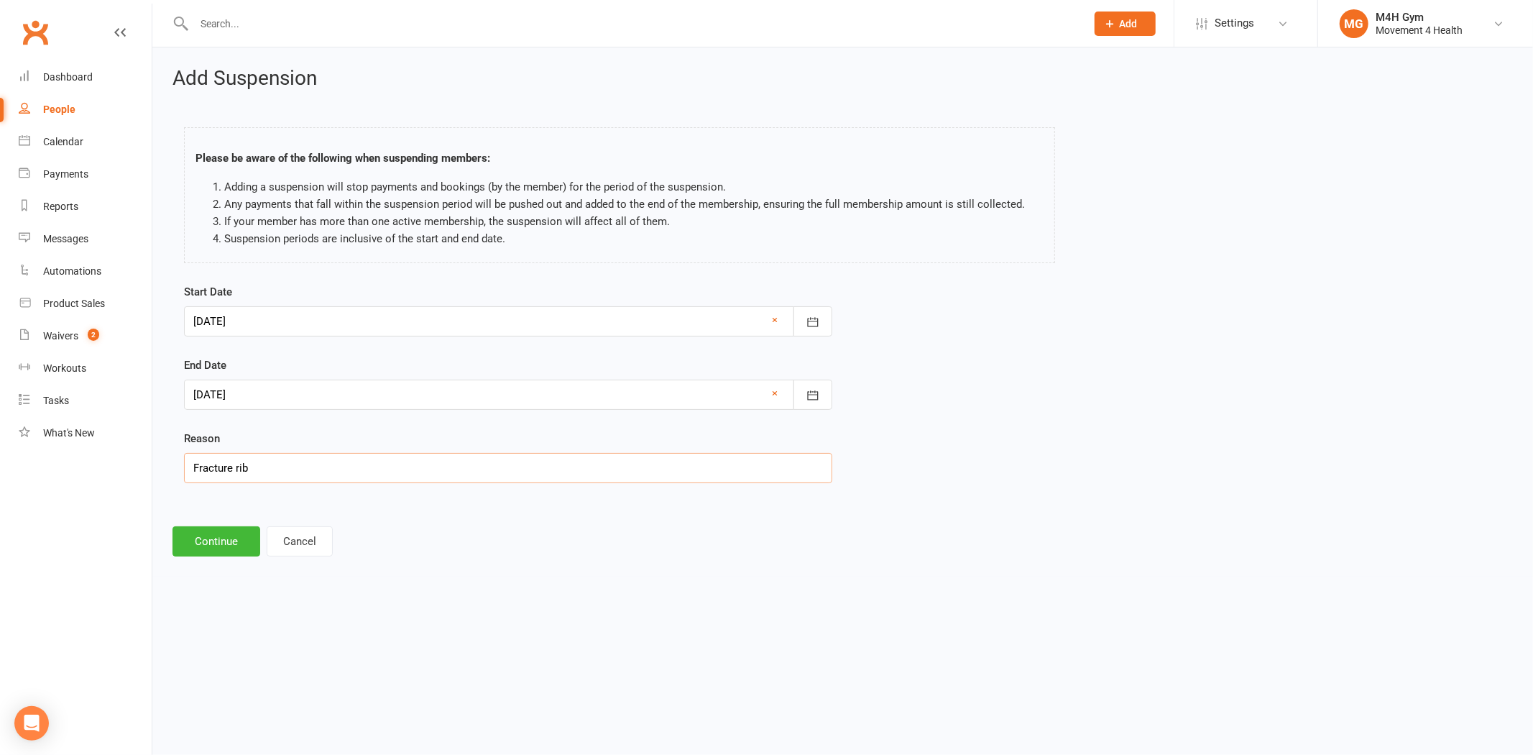
click at [231, 469] on input "Fracture rib" at bounding box center [508, 468] width 648 height 30
type input "Fractured rib"
click at [236, 542] on button "Continue" at bounding box center [217, 541] width 88 height 30
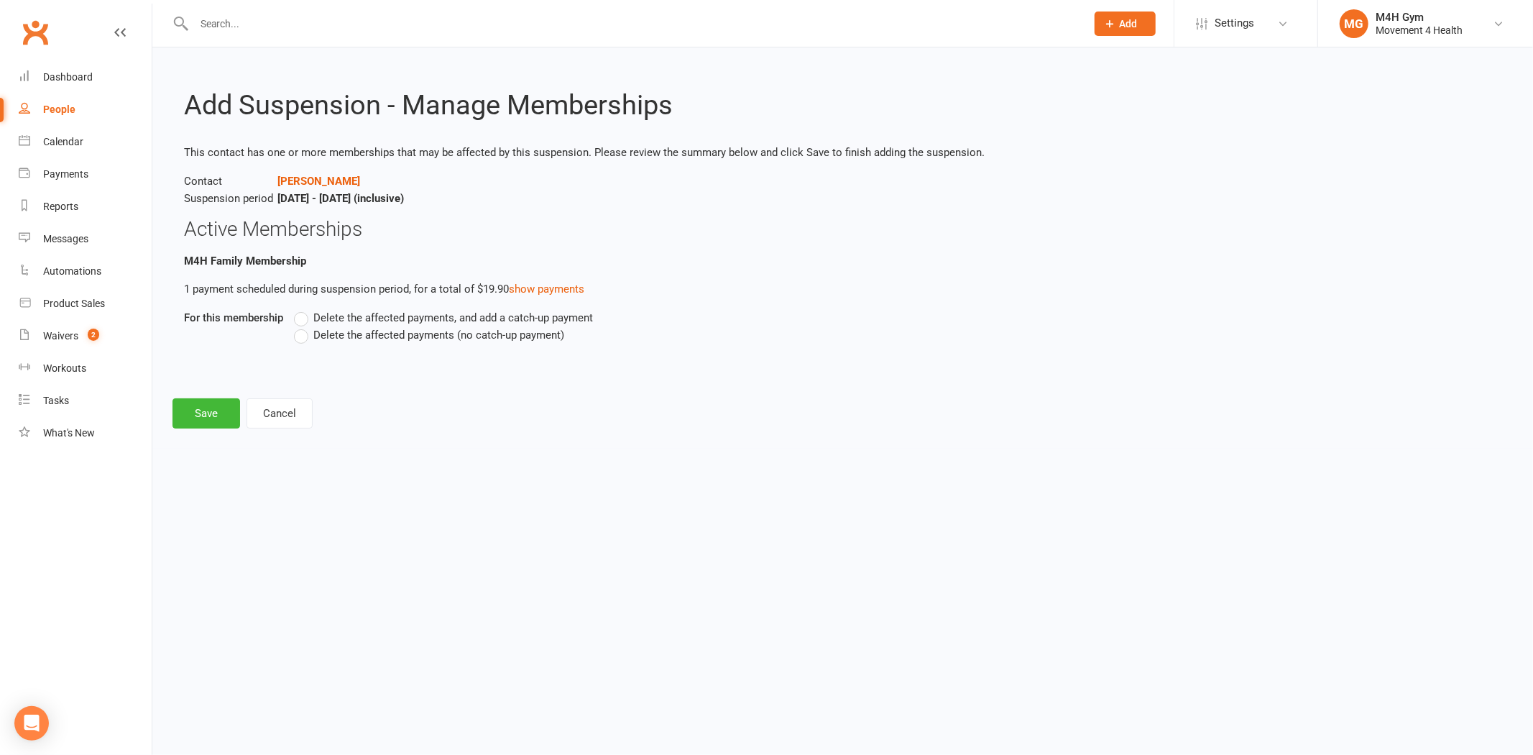
click at [386, 325] on label "Delete the affected payments, and add a catch-up payment" at bounding box center [443, 317] width 299 height 17
click at [303, 309] on input "Delete the affected payments, and add a catch-up payment" at bounding box center [298, 309] width 9 height 0
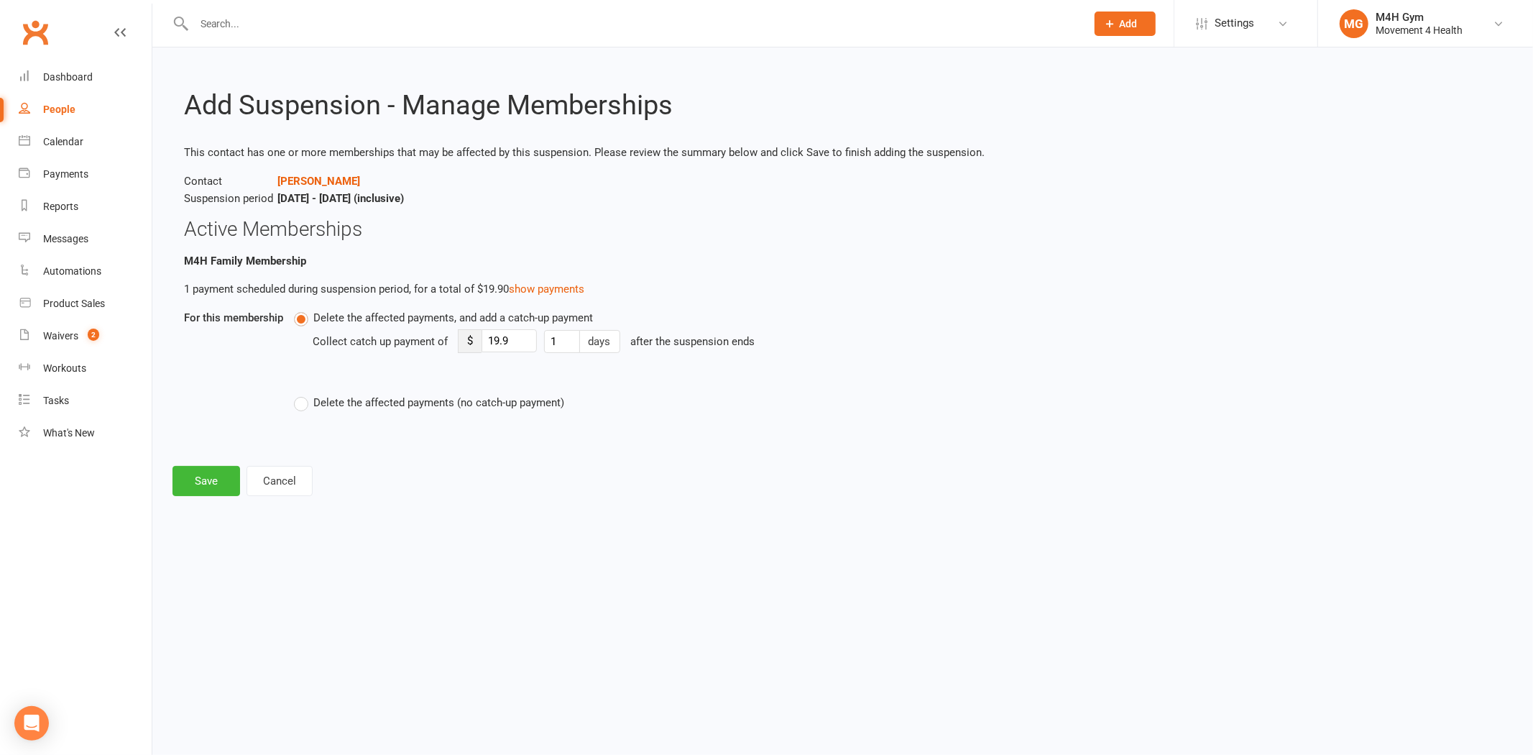
click at [327, 398] on span "Delete the affected payments (no catch-up payment)" at bounding box center [438, 401] width 251 height 15
click at [303, 394] on input "Delete the affected payments (no catch-up payment)" at bounding box center [298, 394] width 9 height 0
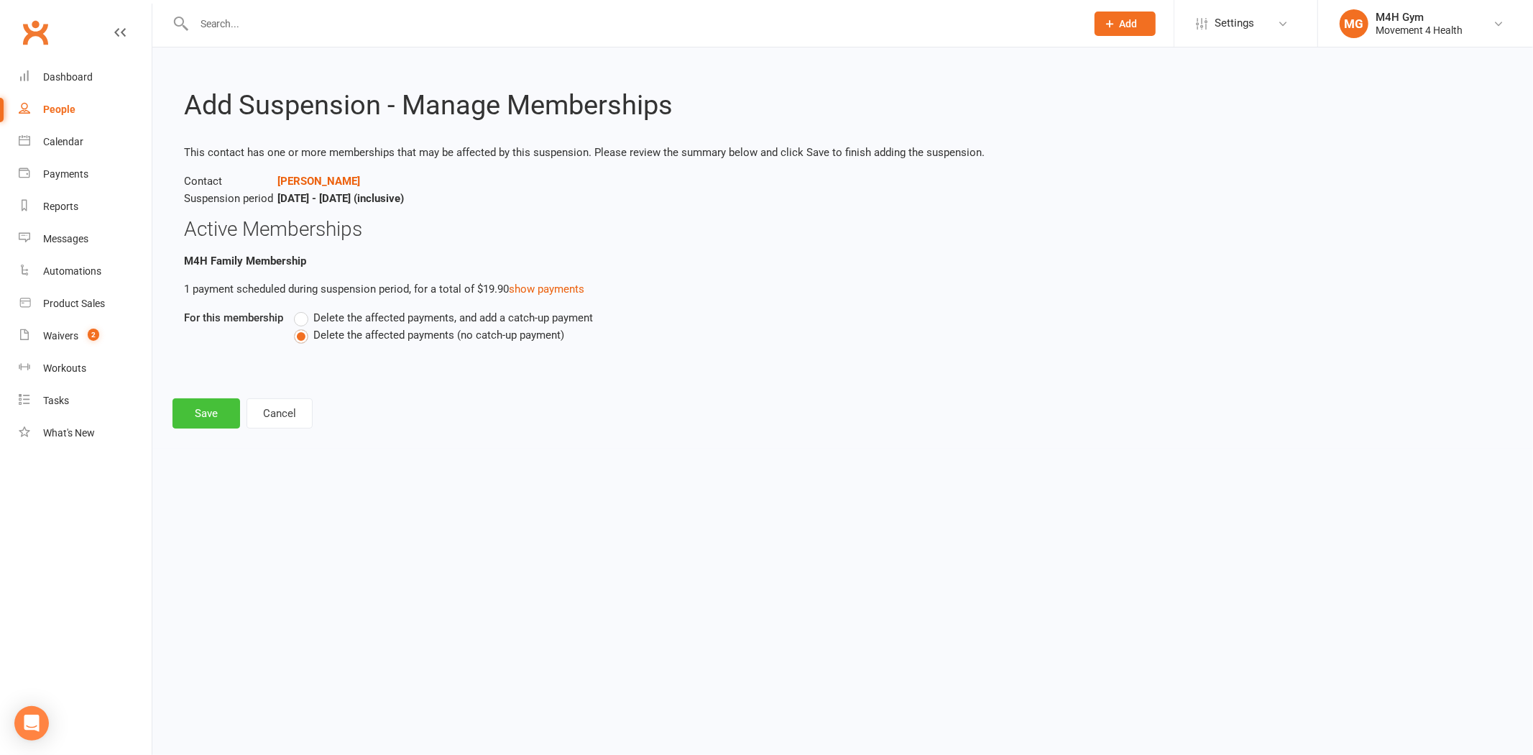
click at [219, 416] on button "Save" at bounding box center [207, 413] width 68 height 30
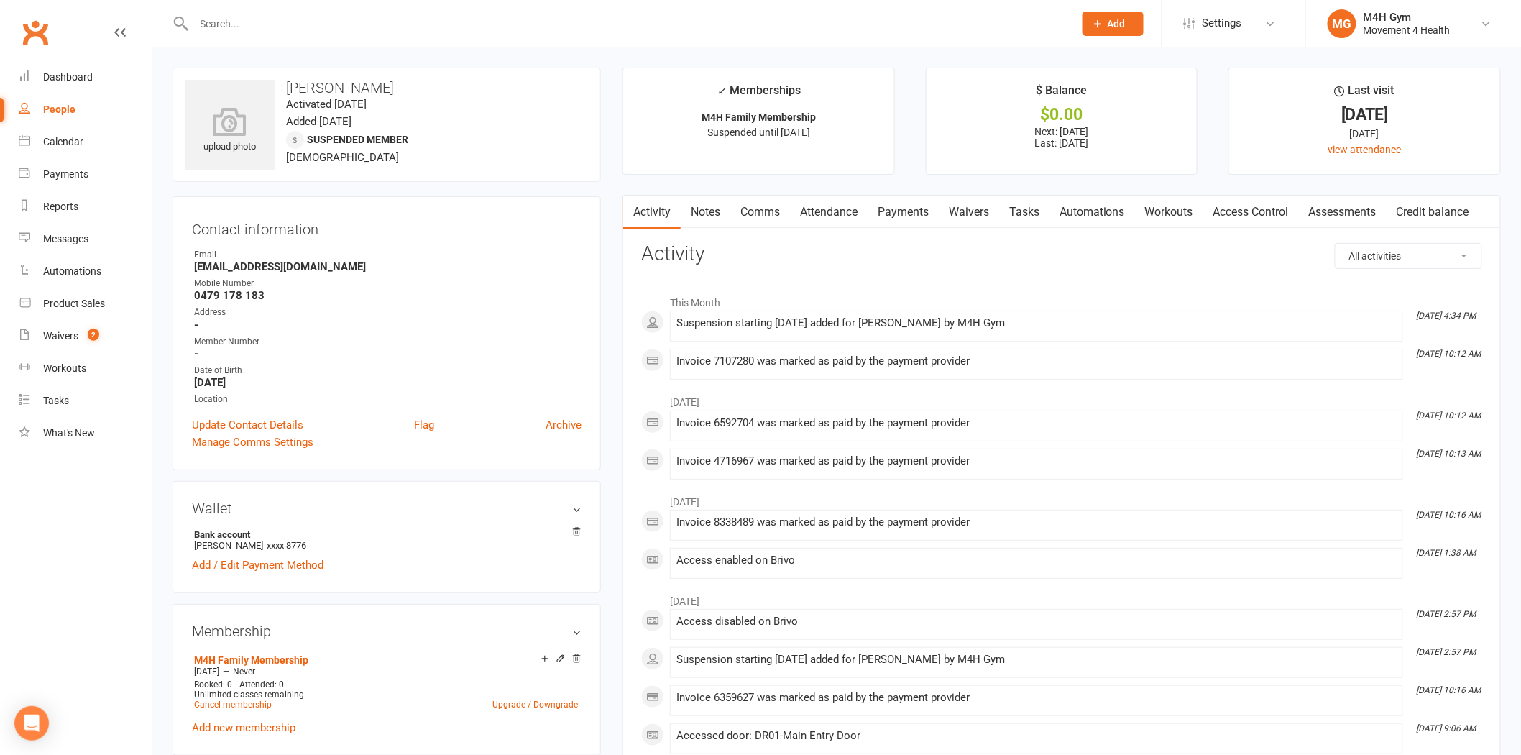
click at [272, 33] on div at bounding box center [618, 23] width 891 height 47
click at [283, 22] on input "text" at bounding box center [627, 24] width 874 height 20
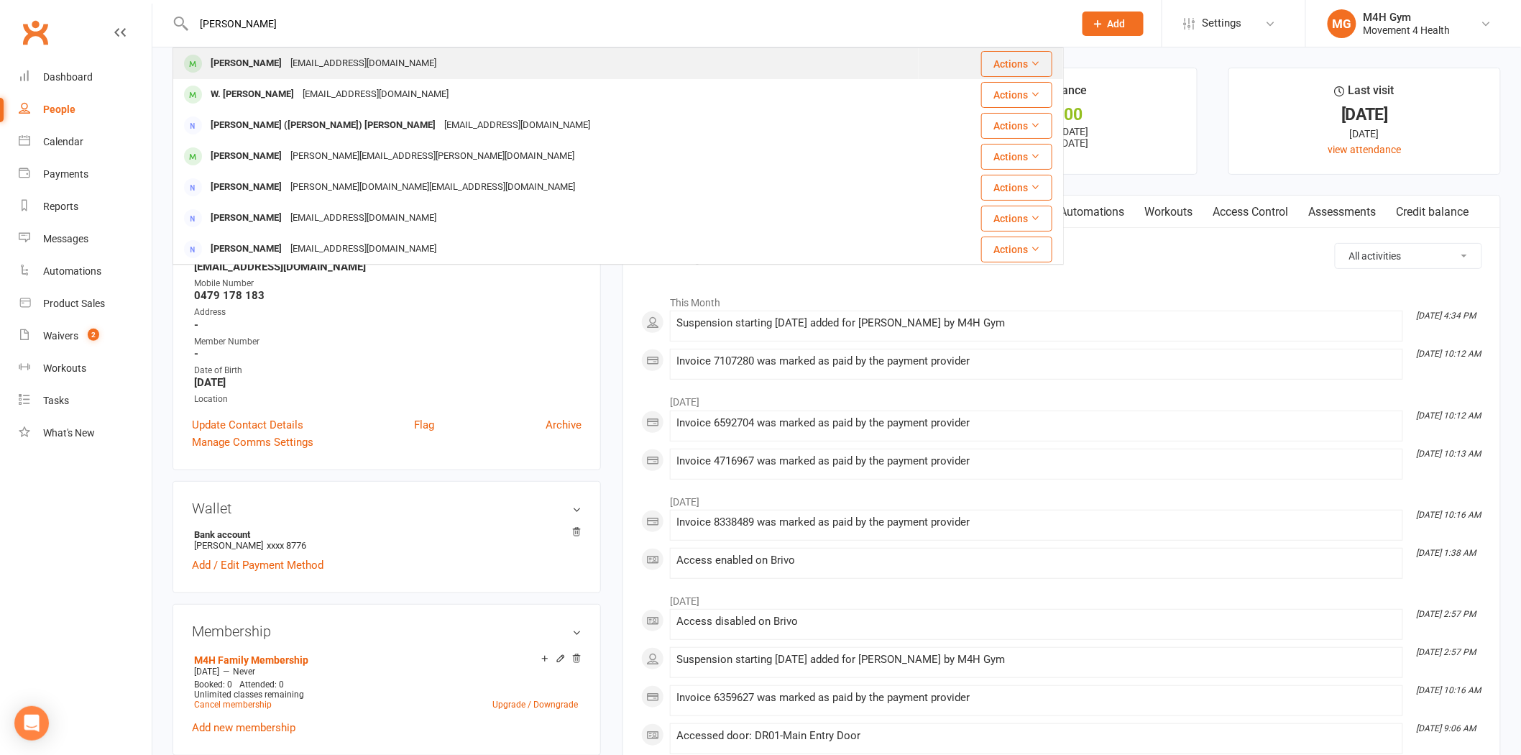
type input "[PERSON_NAME]"
click at [290, 62] on div "[EMAIL_ADDRESS][DOMAIN_NAME]" at bounding box center [363, 63] width 155 height 21
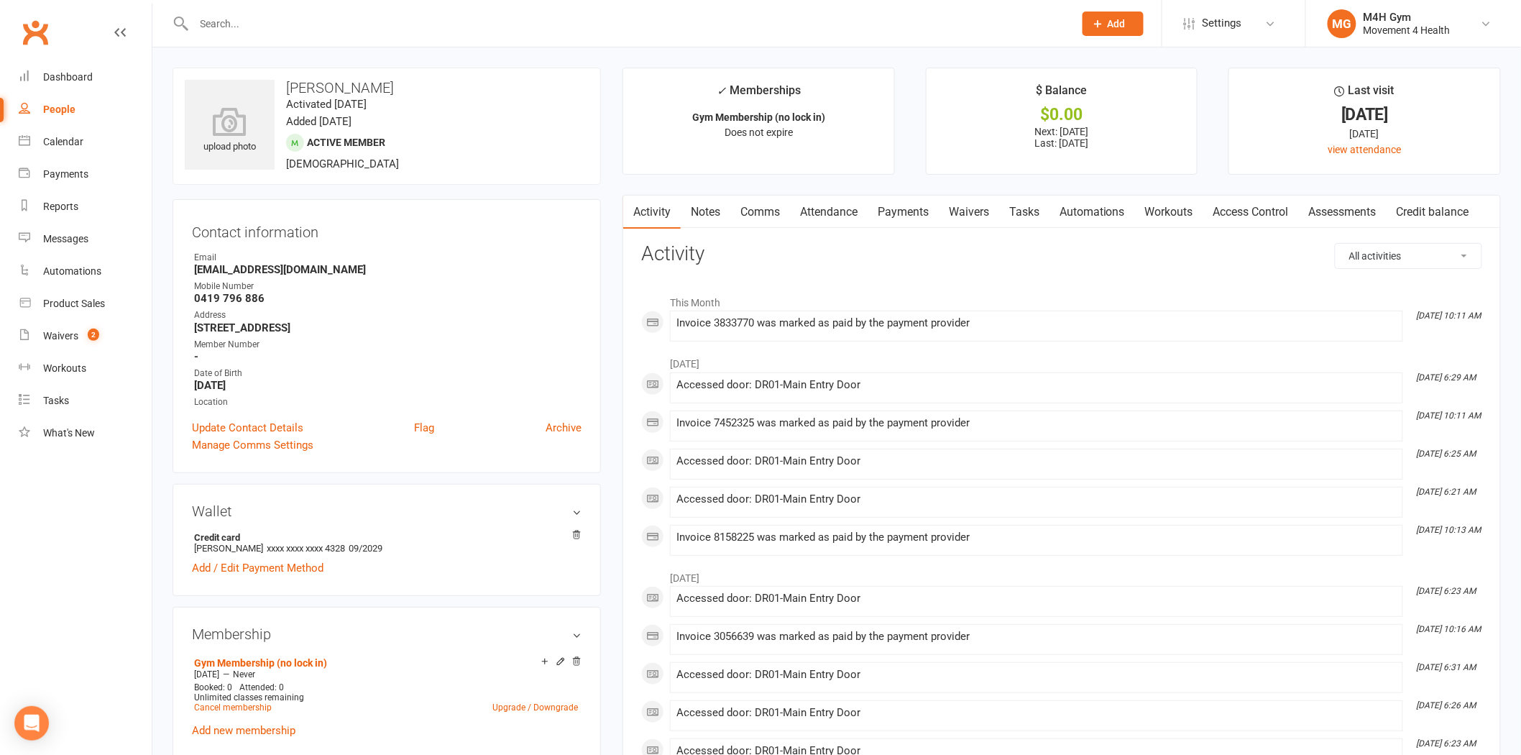
click at [901, 199] on link "Payments" at bounding box center [903, 212] width 71 height 33
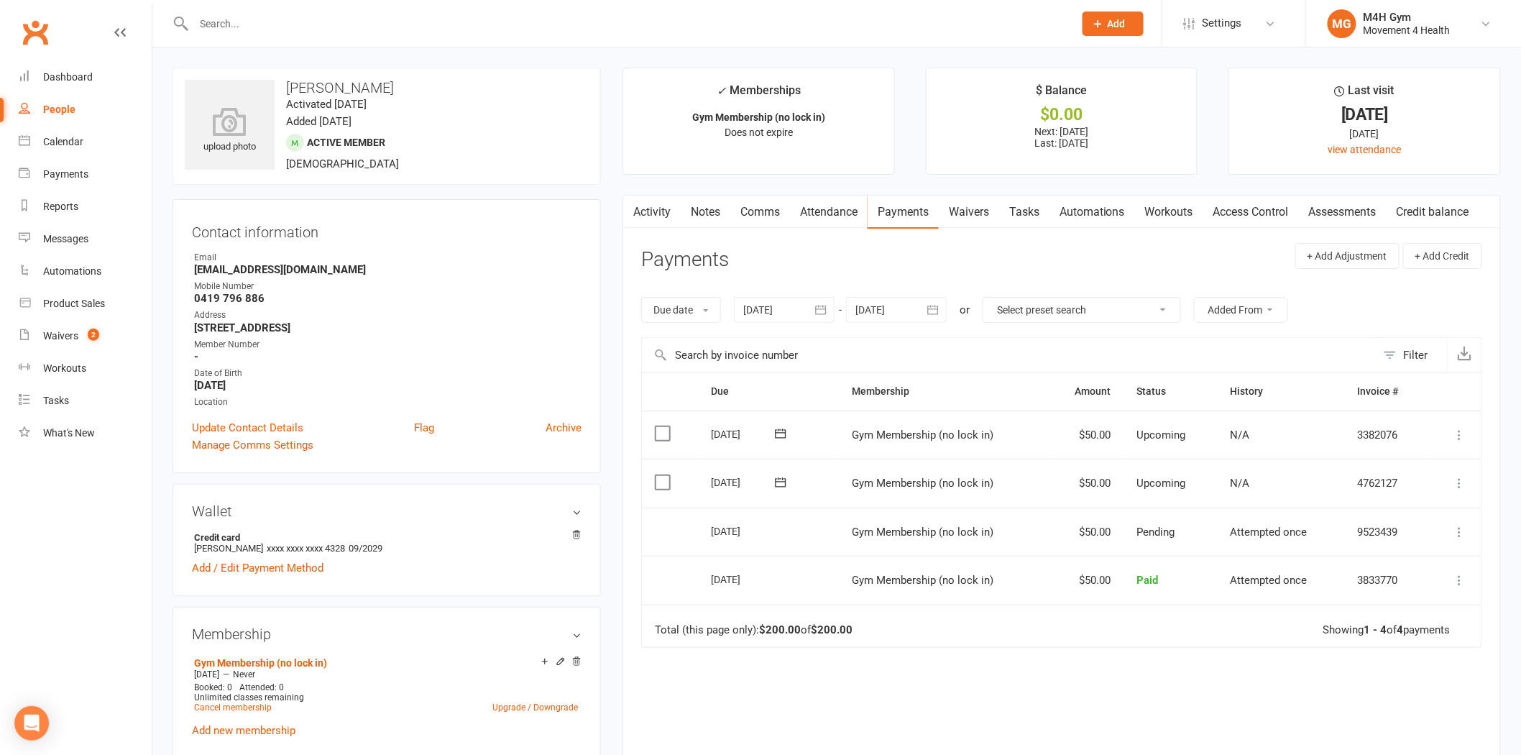
click at [1305, 214] on link "Assessments" at bounding box center [1343, 212] width 88 height 33
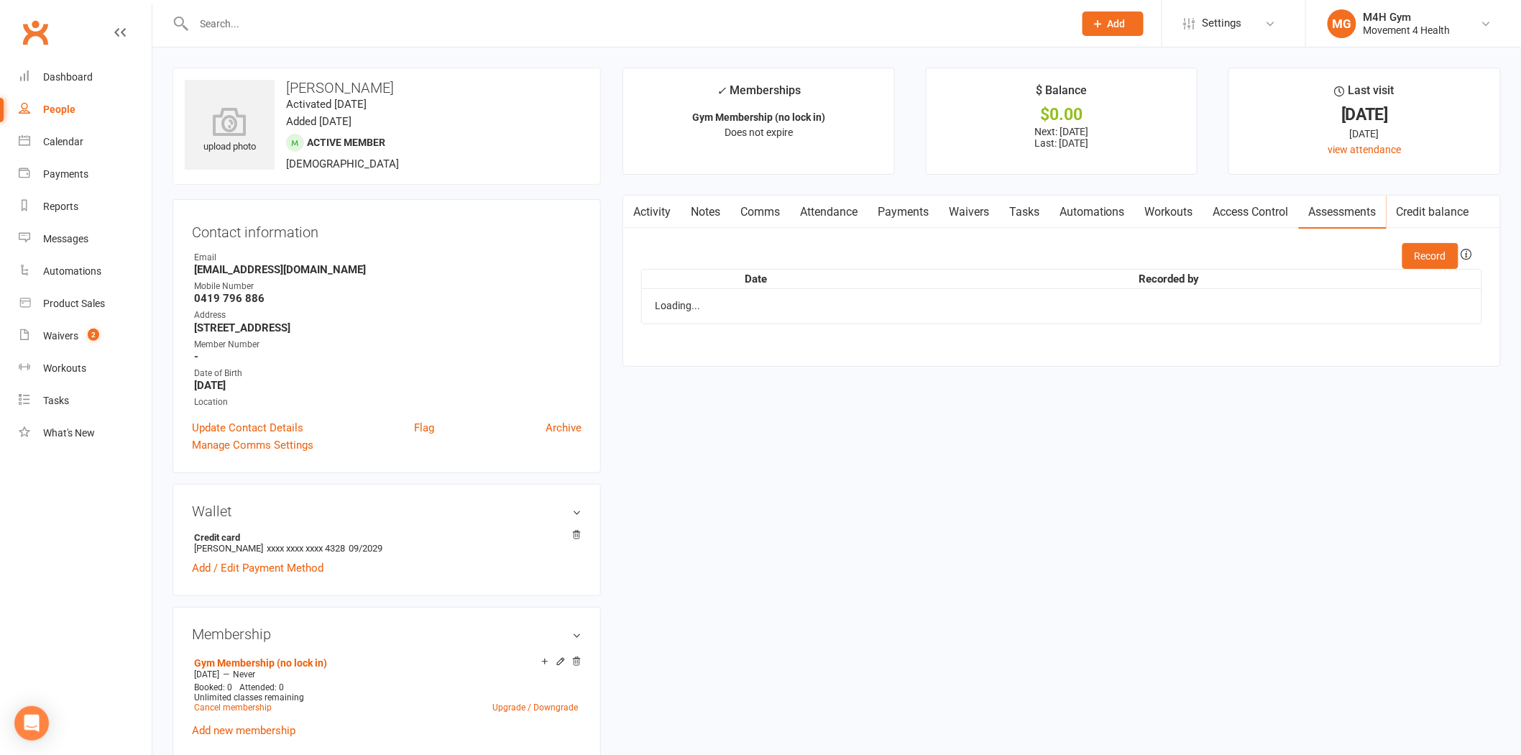
click at [1277, 210] on link "Access Control" at bounding box center [1251, 212] width 96 height 33
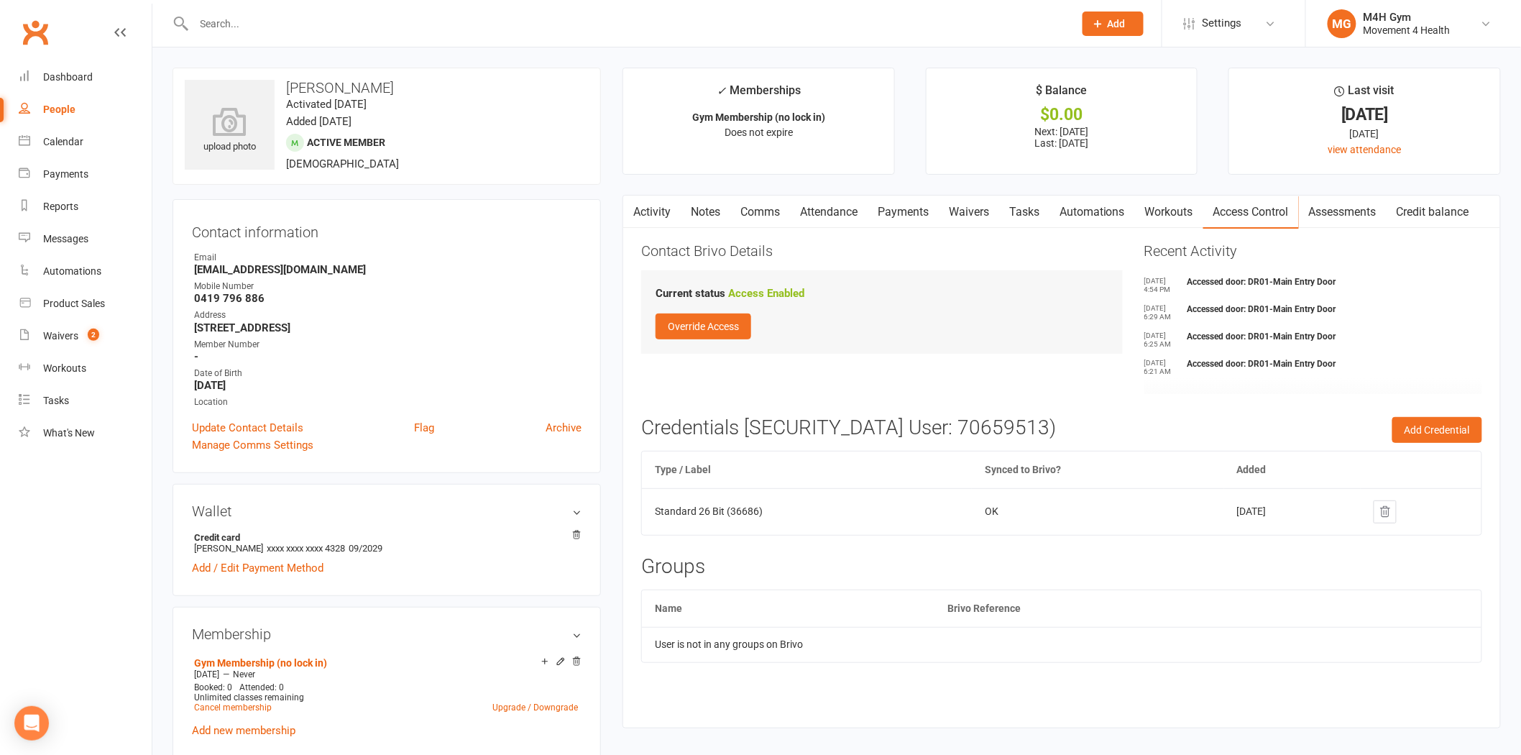
click at [661, 216] on link "Activity" at bounding box center [652, 212] width 58 height 33
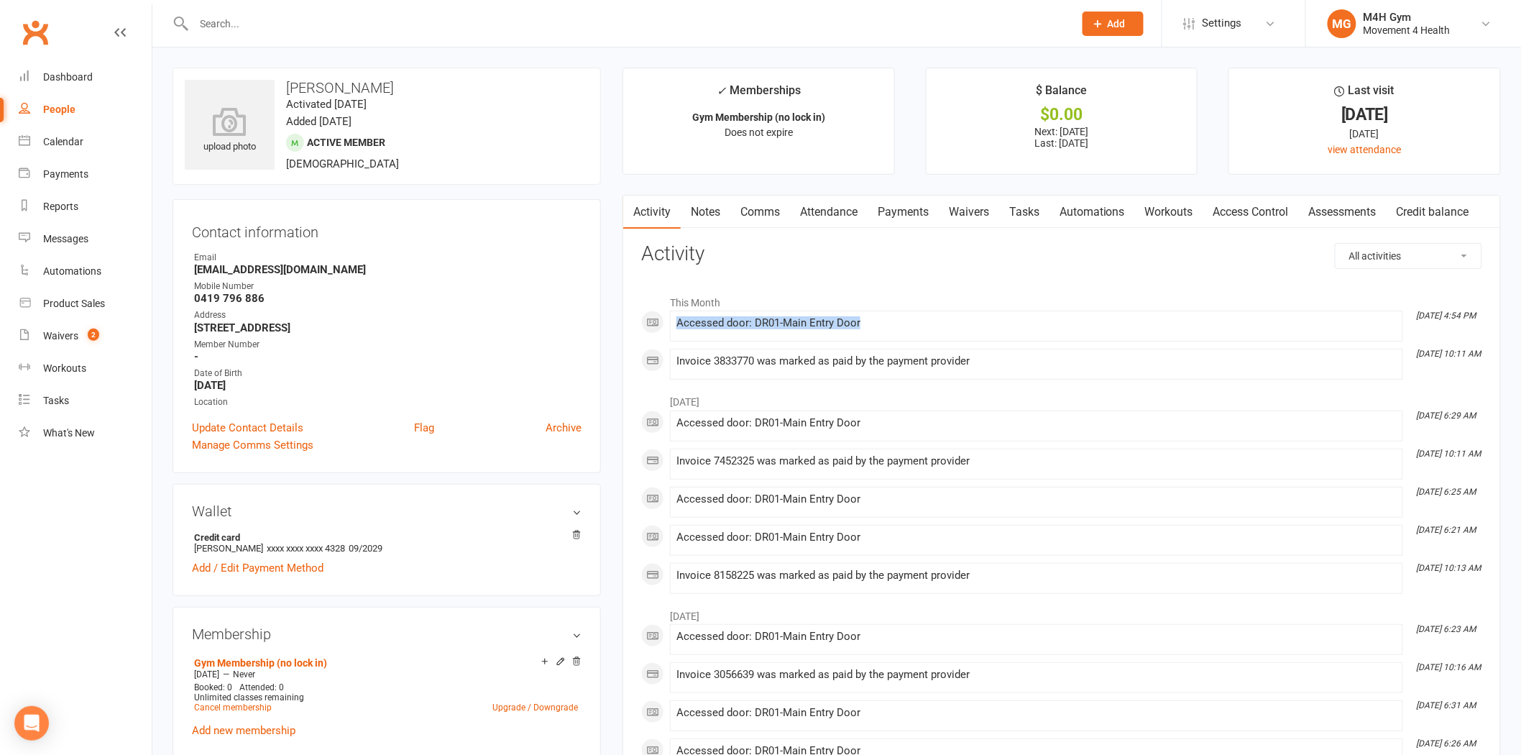
drag, startPoint x: 958, startPoint y: 328, endPoint x: 660, endPoint y: 323, distance: 297.6
click at [670, 323] on li "[DATE] 4:54 PM Accessed door: DR01-Main Entry Door" at bounding box center [1036, 326] width 733 height 31
click at [882, 289] on li "This Month" at bounding box center [1061, 299] width 841 height 23
click at [223, 27] on input "text" at bounding box center [627, 24] width 874 height 20
type input "[PERSON_NAME]"
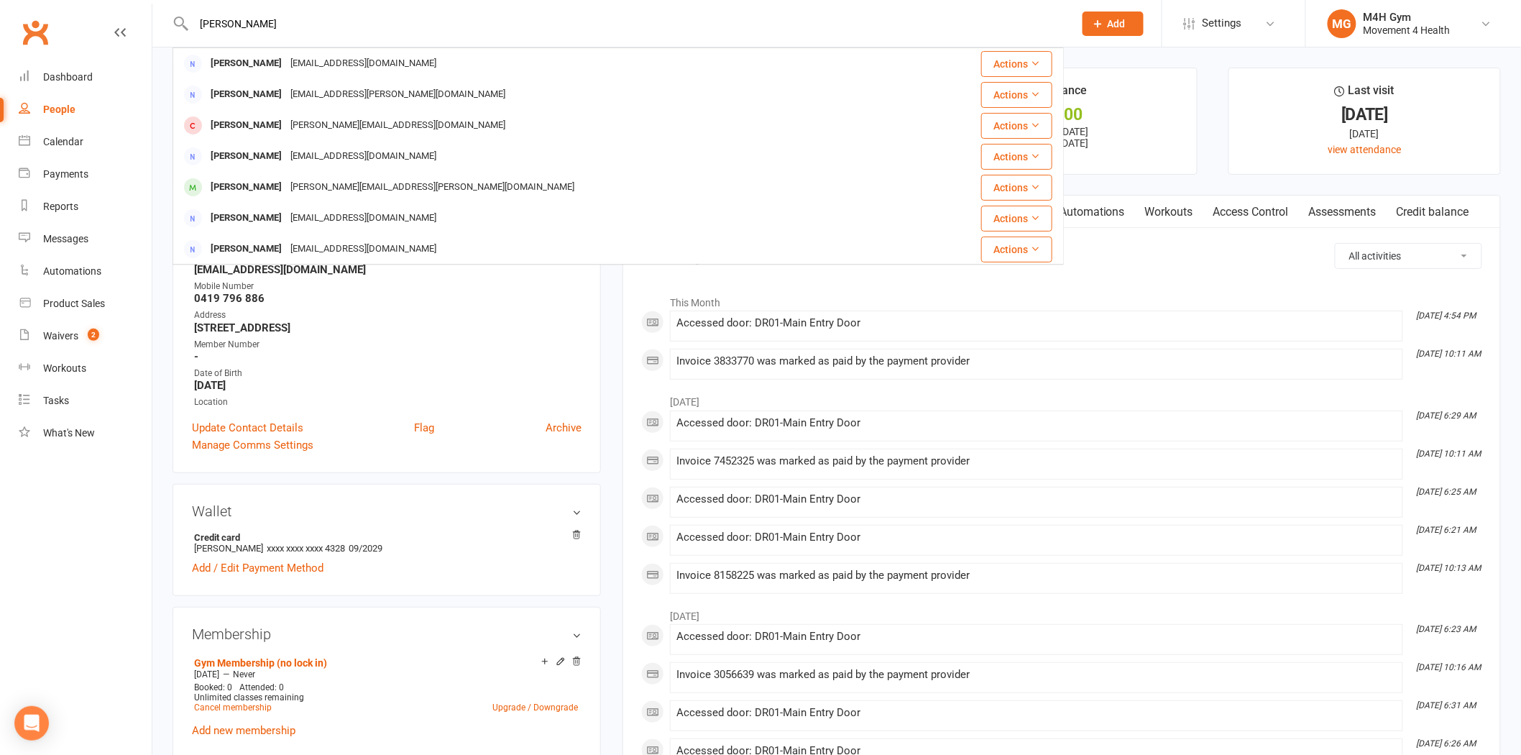
click at [364, 335] on ul "Owner Email [EMAIL_ADDRESS][DOMAIN_NAME] Mobile Number [PHONE_NUMBER] Address […" at bounding box center [387, 330] width 390 height 158
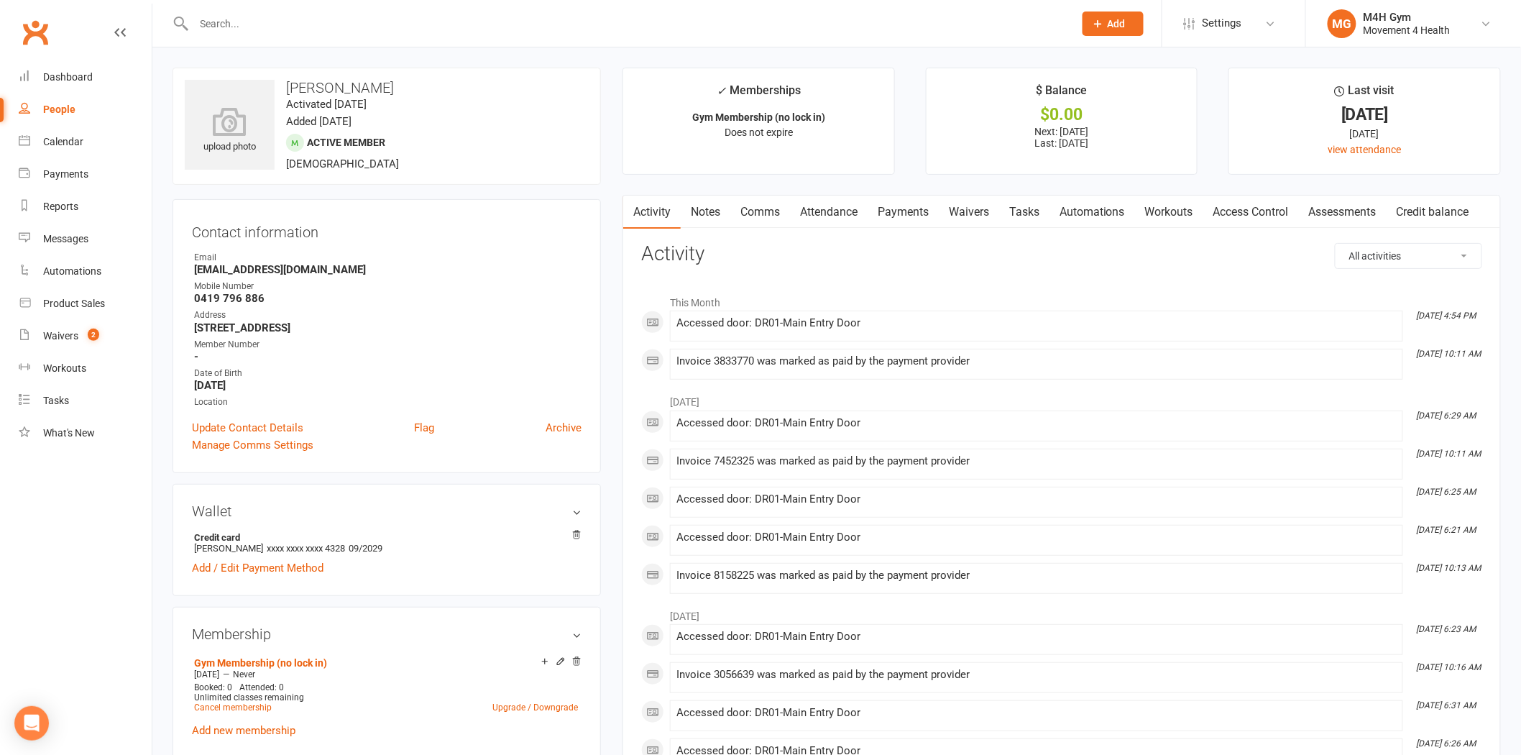
click at [322, 27] on input "text" at bounding box center [627, 24] width 874 height 20
type input "[PERSON_NAME]"
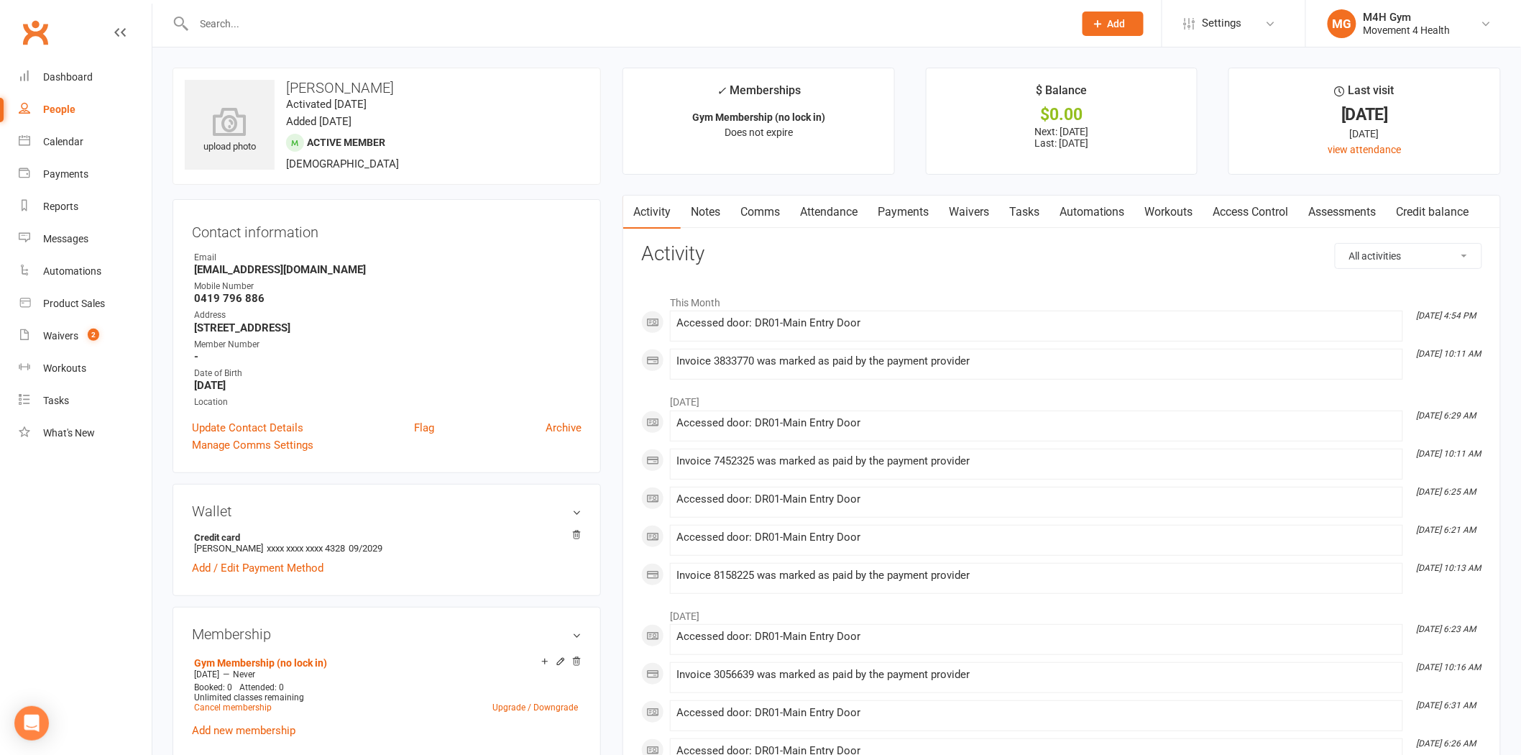
click at [312, 24] on input "text" at bounding box center [627, 24] width 874 height 20
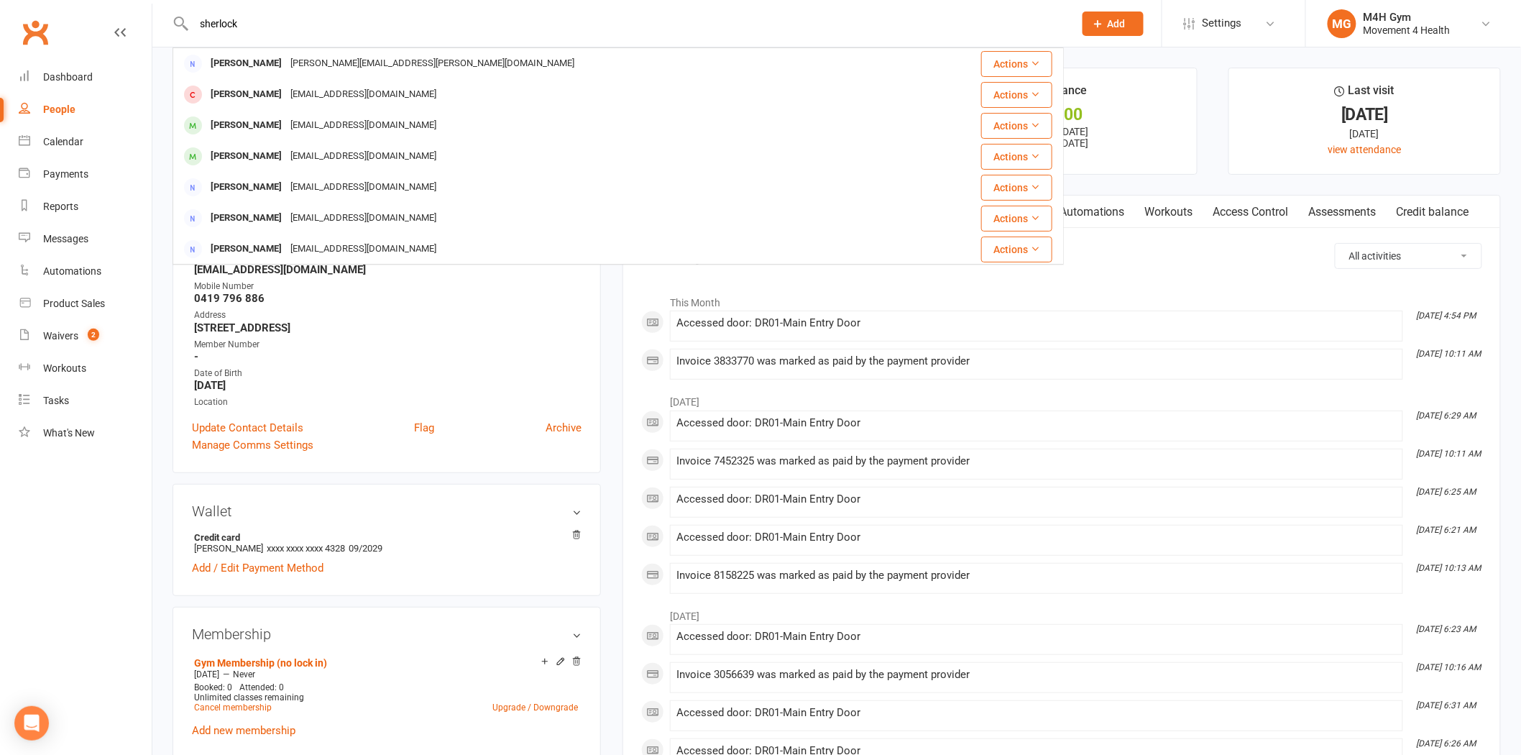
drag, startPoint x: 273, startPoint y: 18, endPoint x: 87, endPoint y: 19, distance: 186.2
click at [87, 4] on header "[PERSON_NAME] Sherrell [EMAIL_ADDRESS][PERSON_NAME][DOMAIN_NAME] Actions [PERSO…" at bounding box center [760, 4] width 1521 height 0
type input "[PERSON_NAME]"
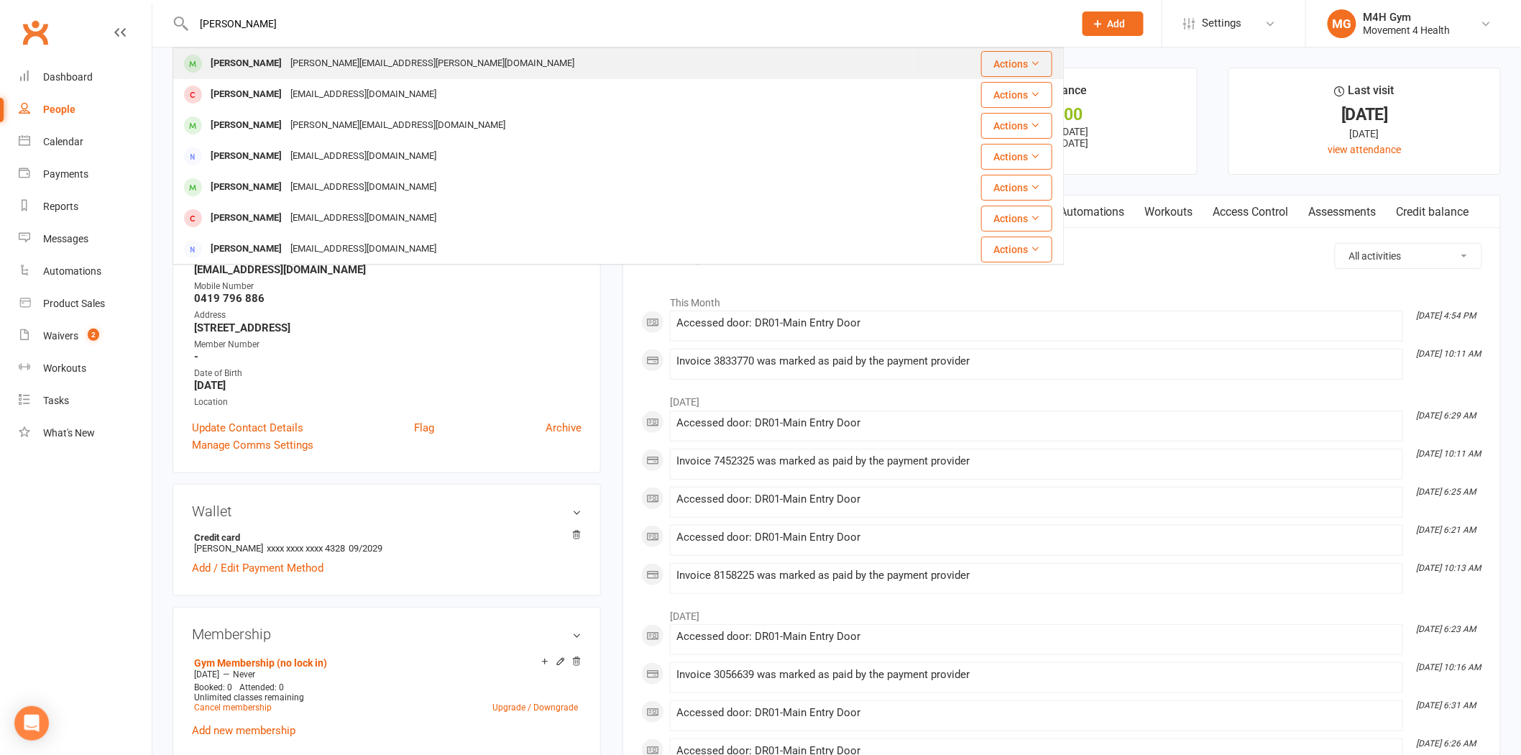
click at [277, 68] on div "[PERSON_NAME]" at bounding box center [246, 63] width 80 height 21
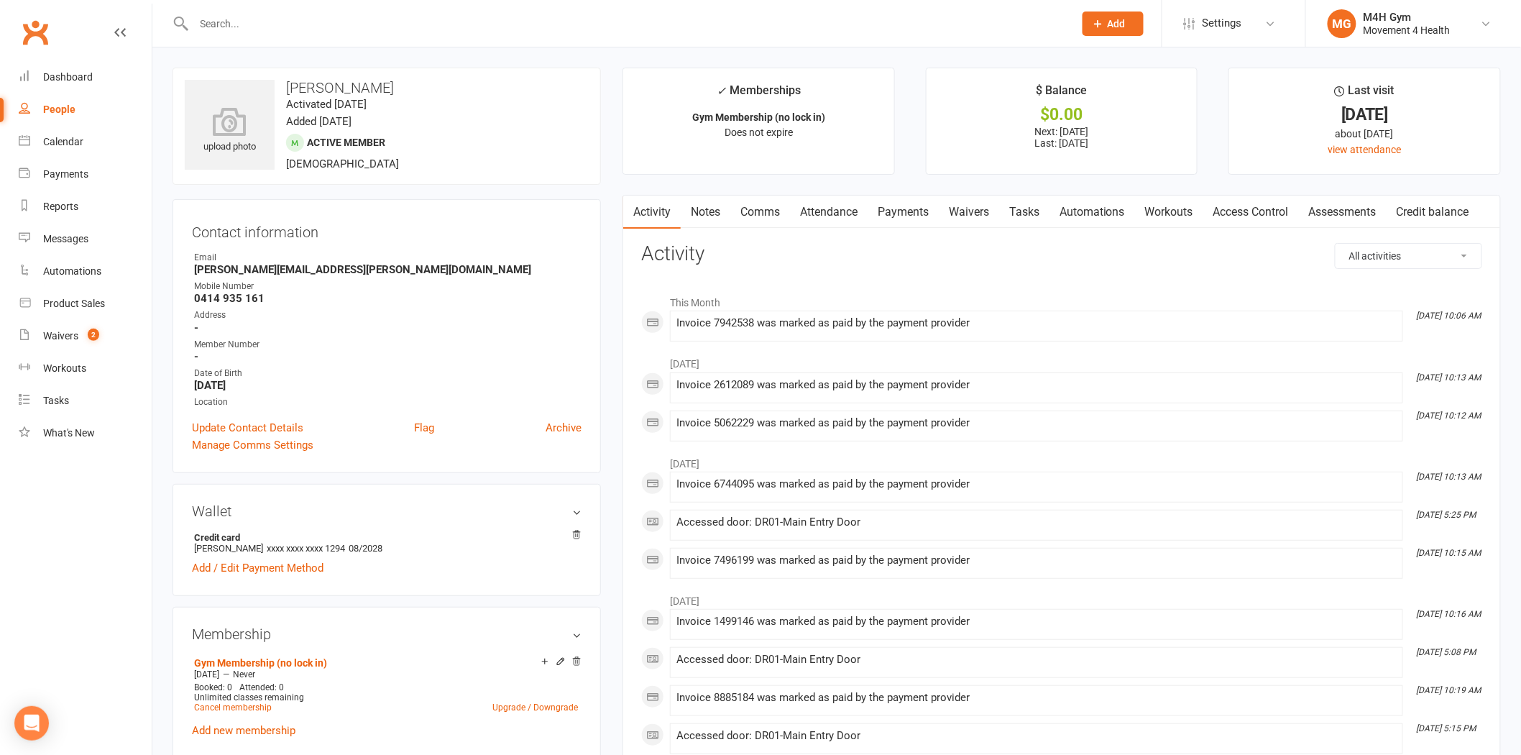
click at [821, 214] on link "Attendance" at bounding box center [829, 212] width 78 height 33
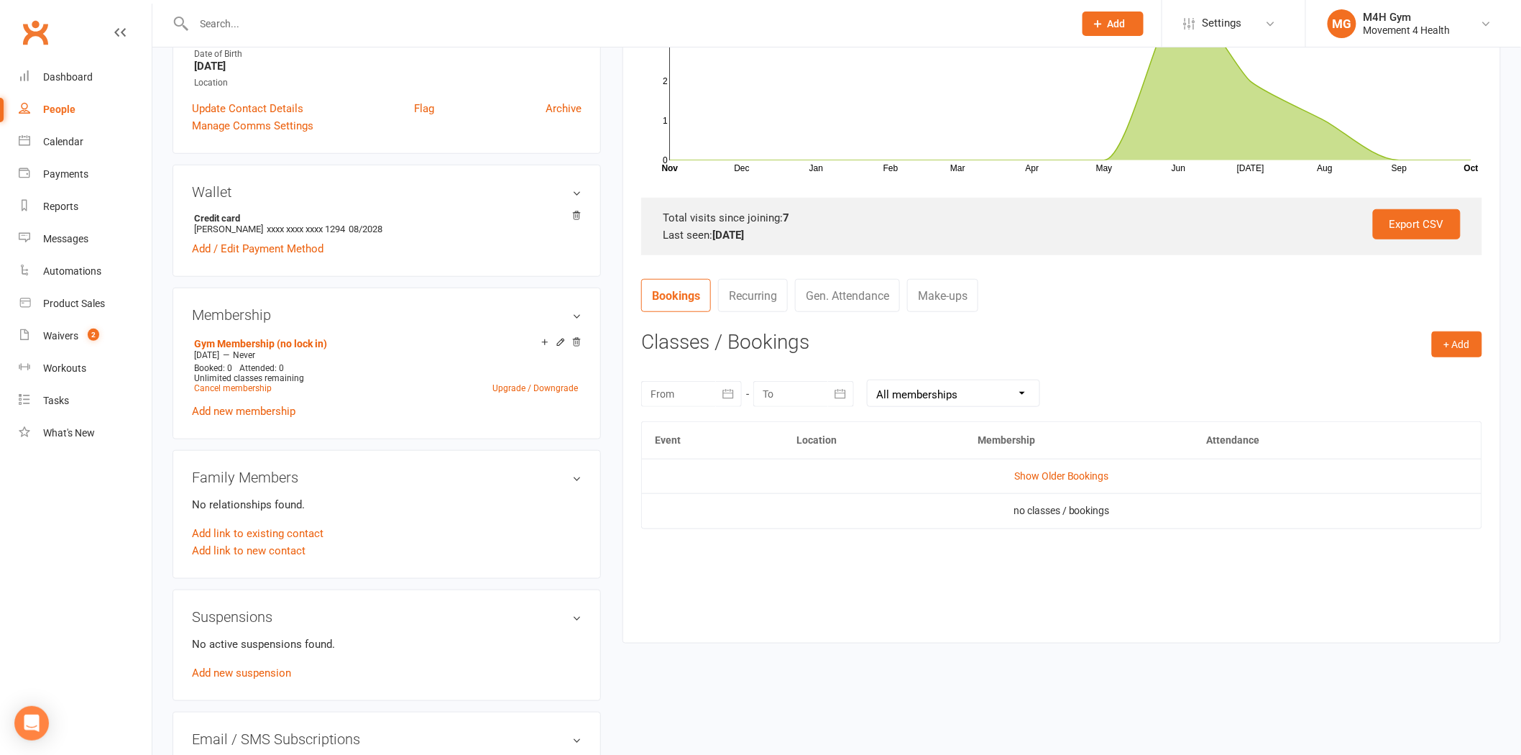
scroll to position [399, 0]
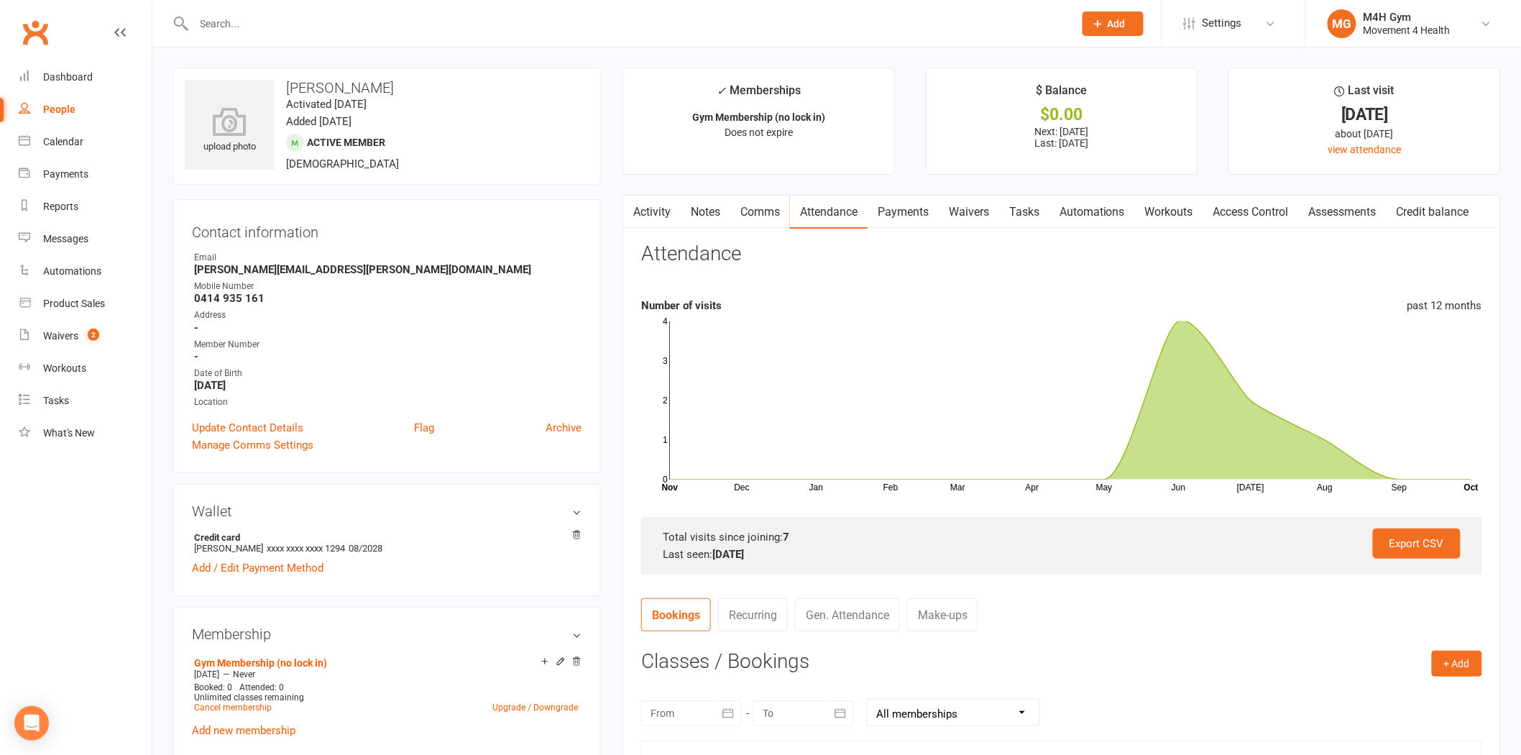
click at [62, 99] on link "People" at bounding box center [85, 109] width 133 height 32
select select "100"
